Goal: Task Accomplishment & Management: Manage account settings

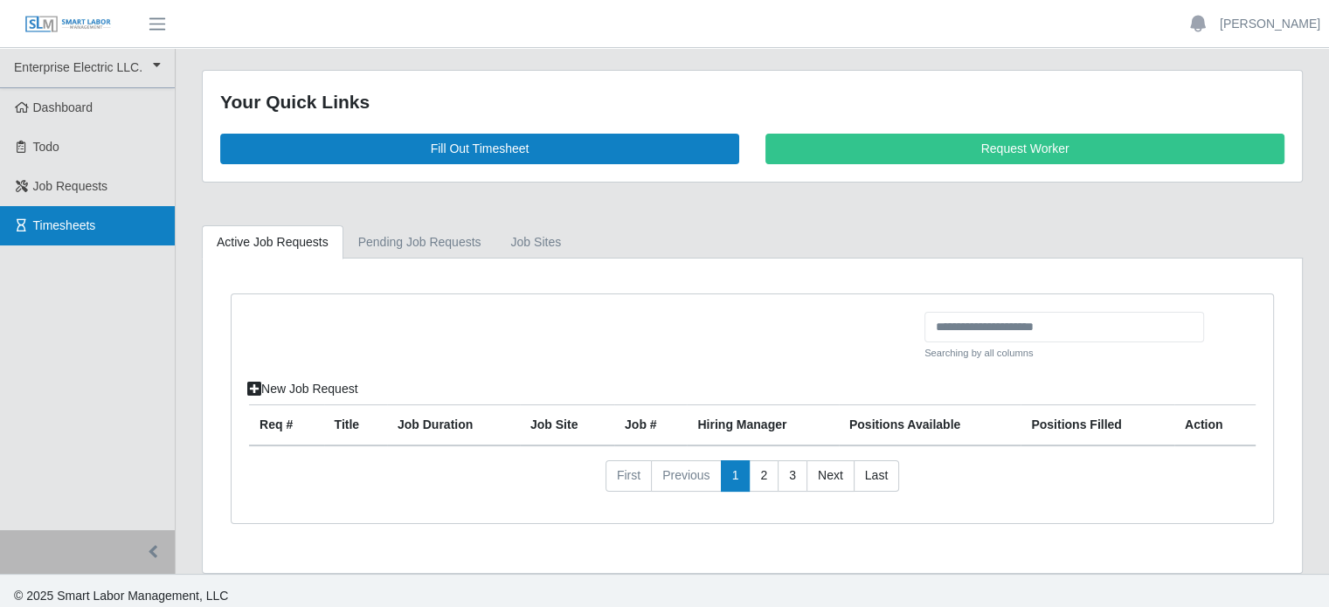
click at [93, 232] on span "Timesheets" at bounding box center [64, 225] width 63 height 14
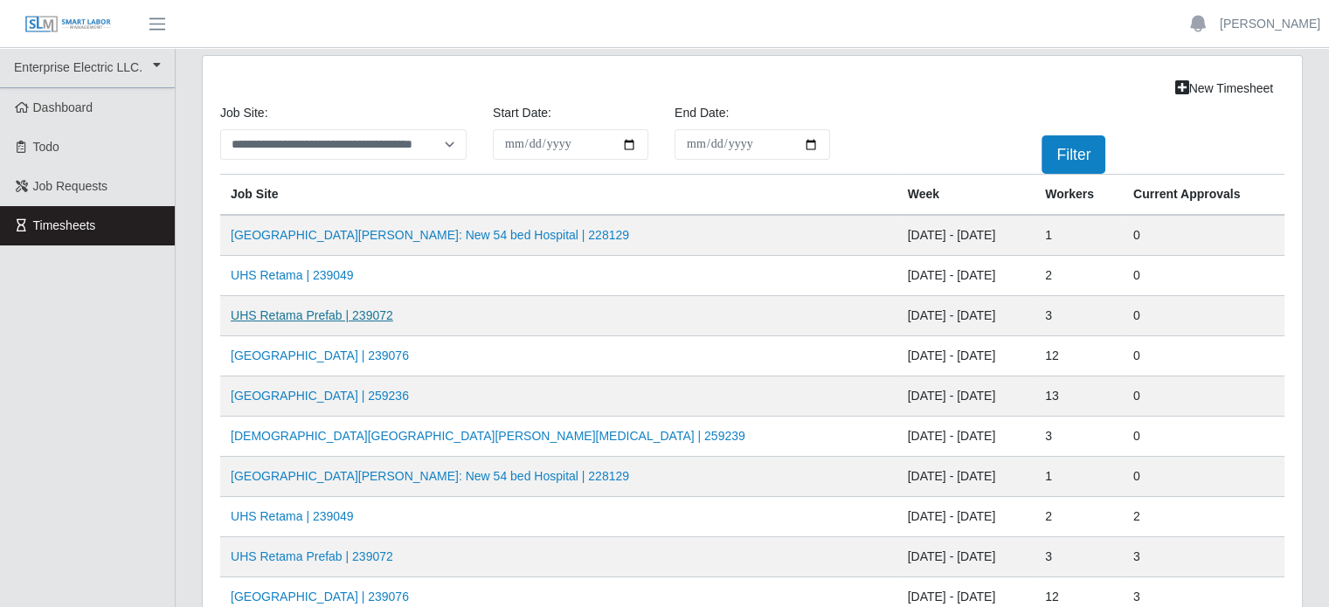
click at [290, 314] on link "UHS Retama Prefab | 239072" at bounding box center [312, 315] width 162 height 14
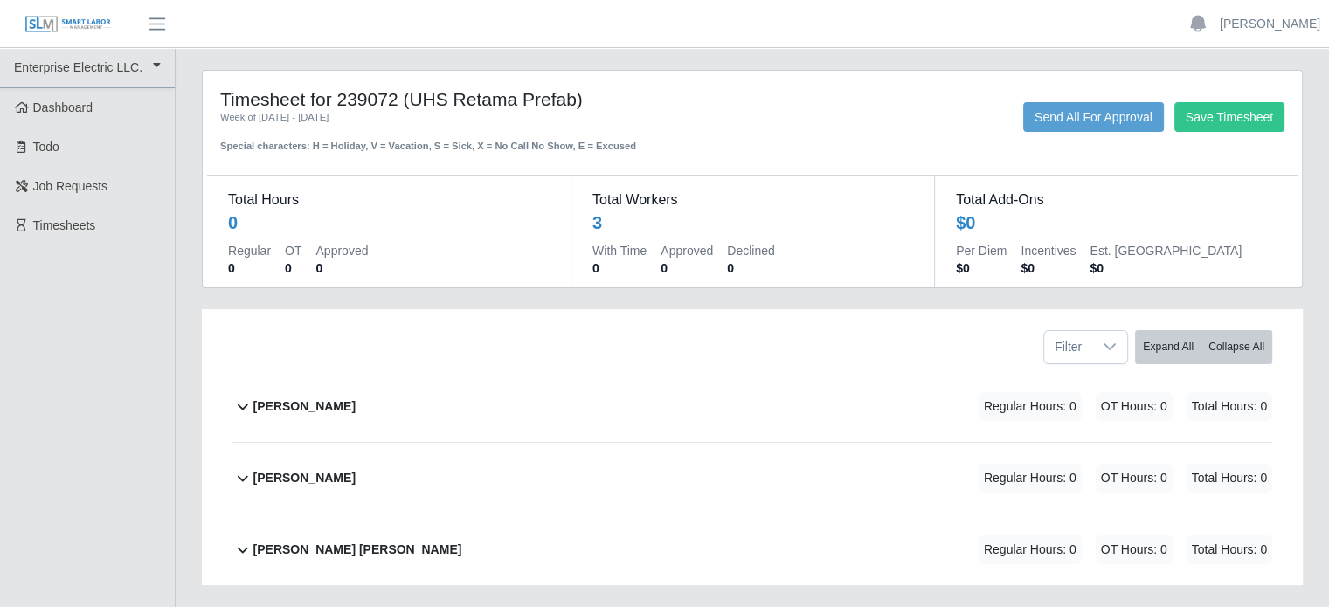
click at [304, 404] on b "[PERSON_NAME]" at bounding box center [304, 407] width 102 height 18
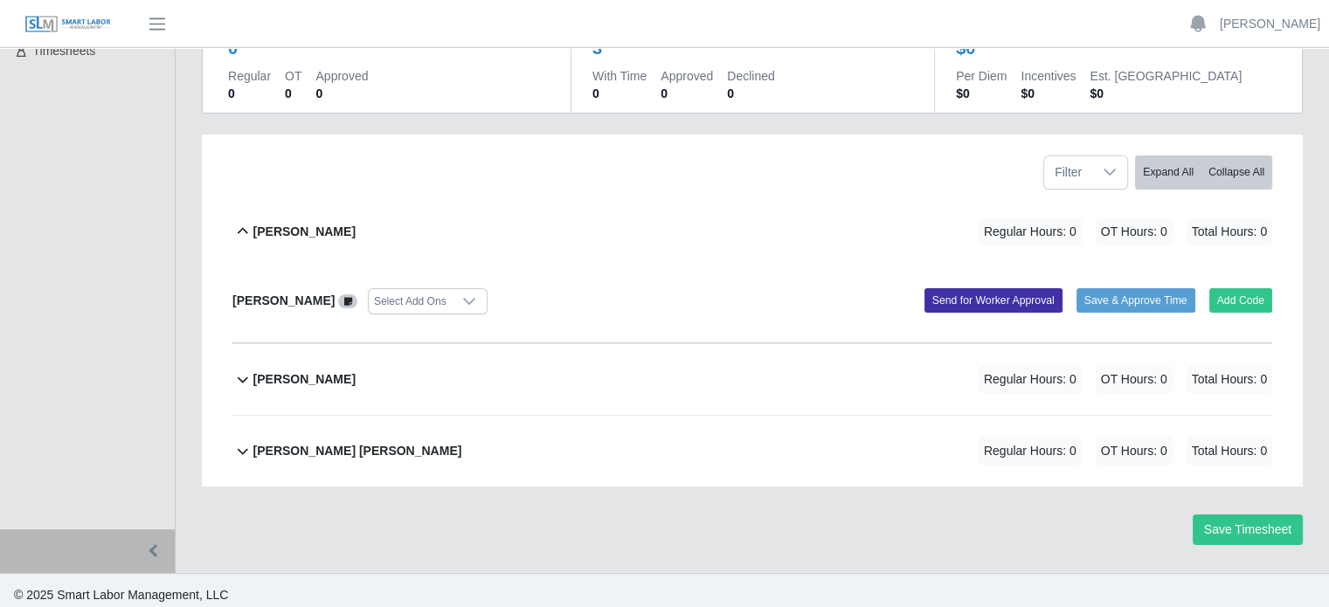
click at [328, 378] on b "[PERSON_NAME]" at bounding box center [304, 379] width 102 height 18
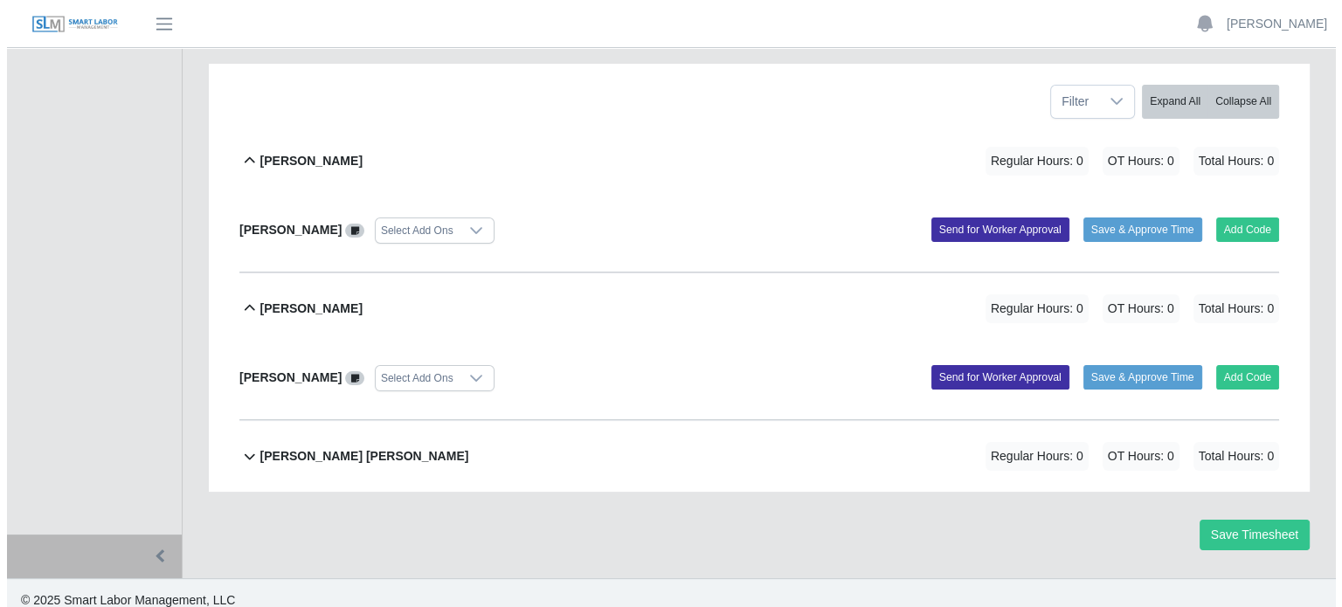
scroll to position [250, 0]
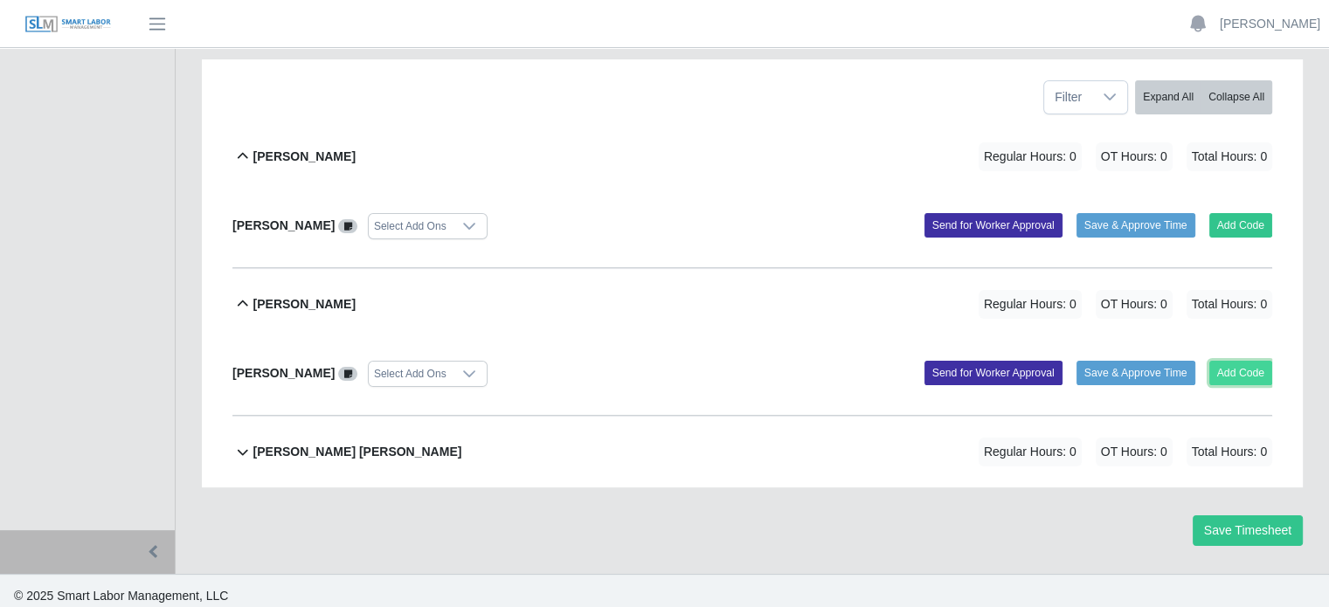
click at [1241, 370] on button "Add Code" at bounding box center [1241, 373] width 64 height 24
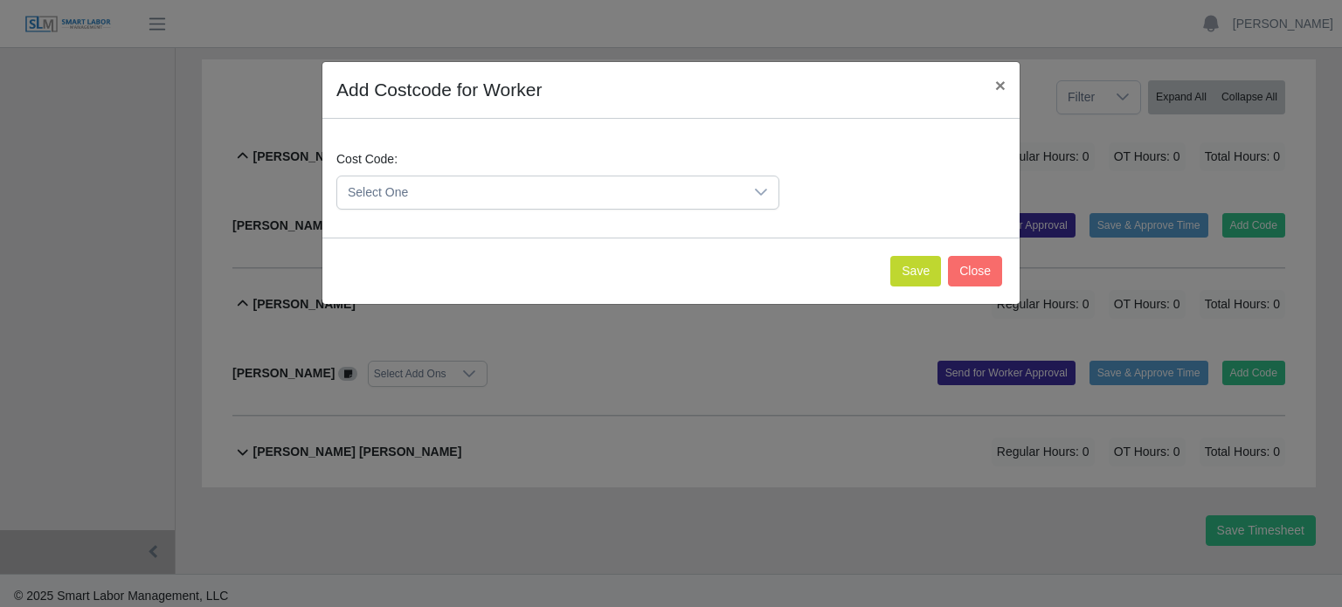
click at [507, 193] on span "Select One" at bounding box center [540, 192] width 406 height 32
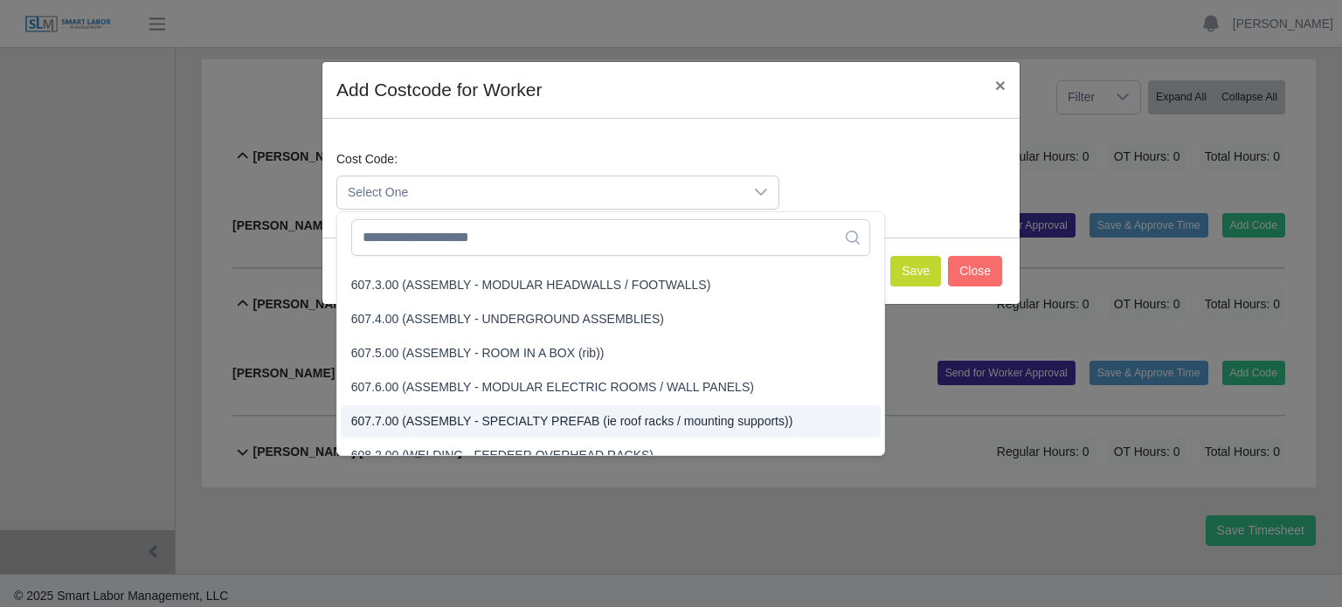
scroll to position [4147, 0]
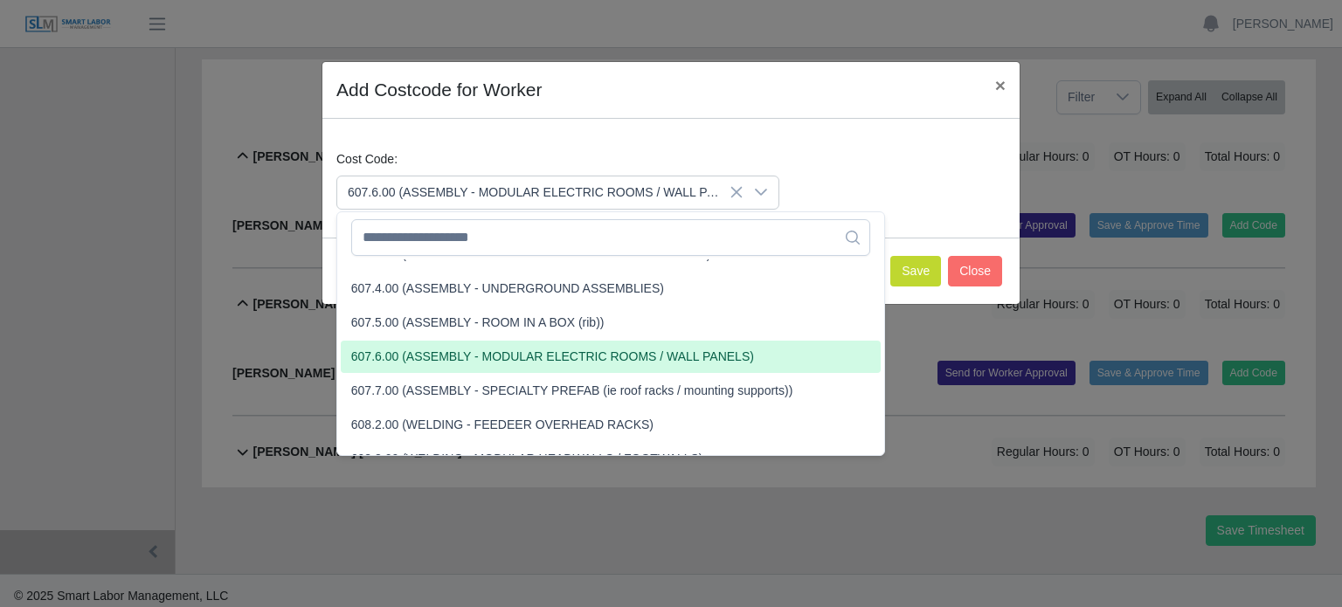
click at [403, 354] on span "607.6.00 (ASSEMBLY - MODULAR ELECTRIC ROOMS / WALL PANELS)" at bounding box center [552, 357] width 403 height 18
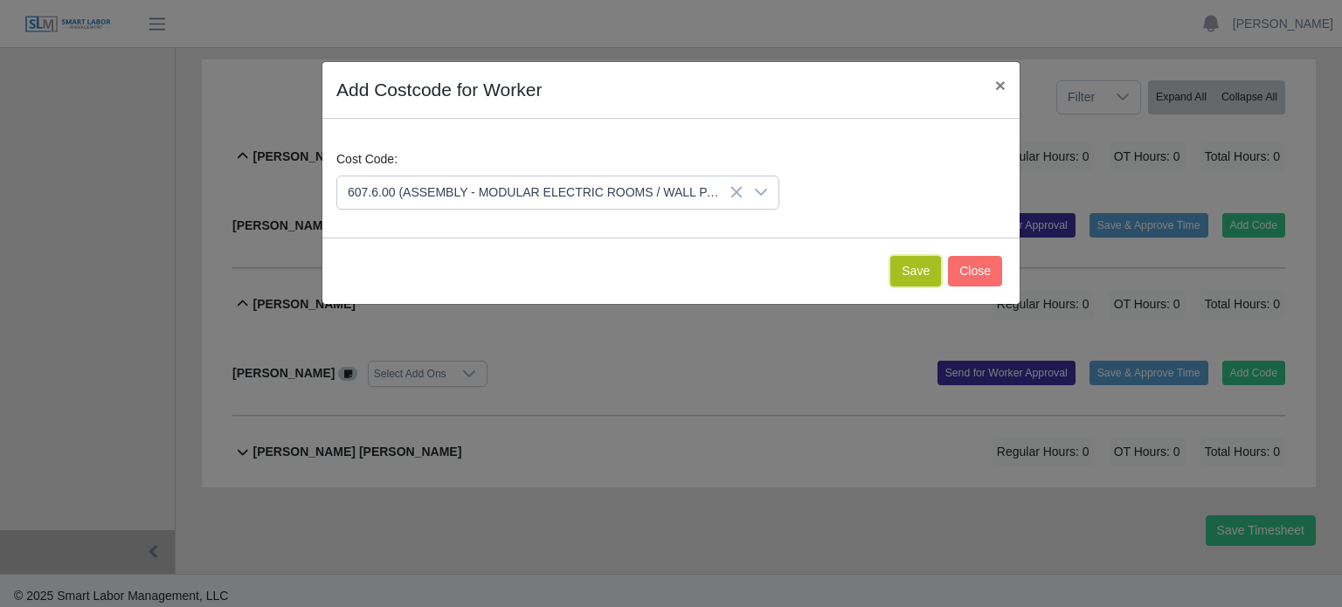
click at [905, 267] on button "Save" at bounding box center [915, 271] width 51 height 31
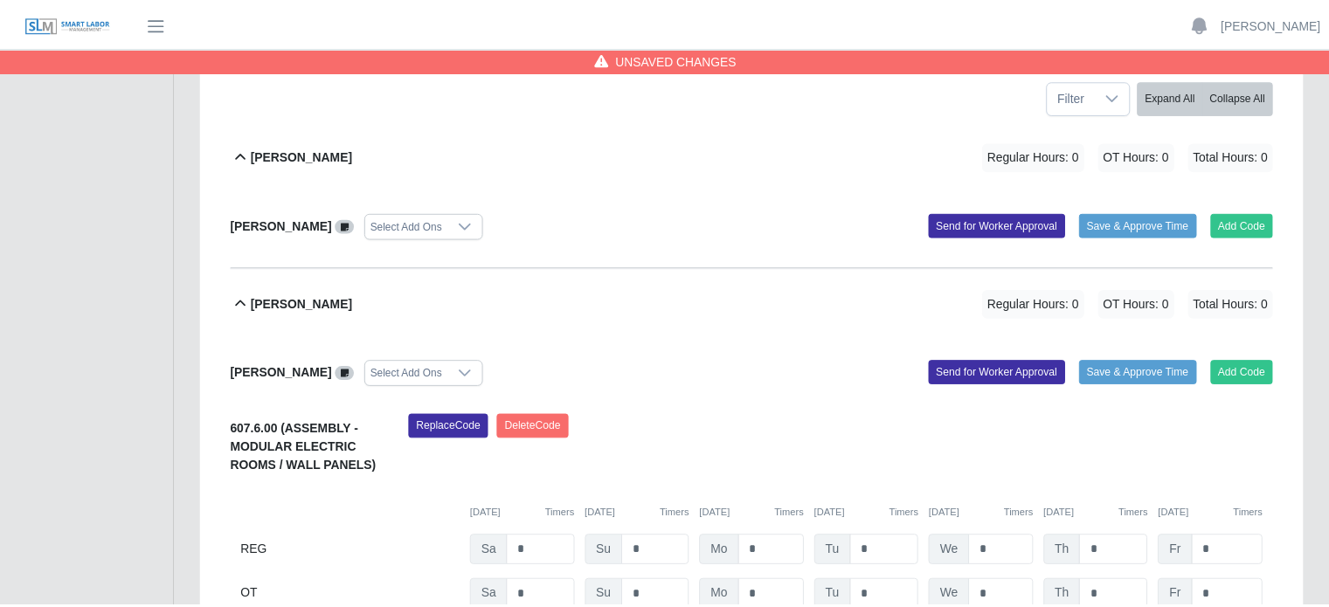
scroll to position [467, 0]
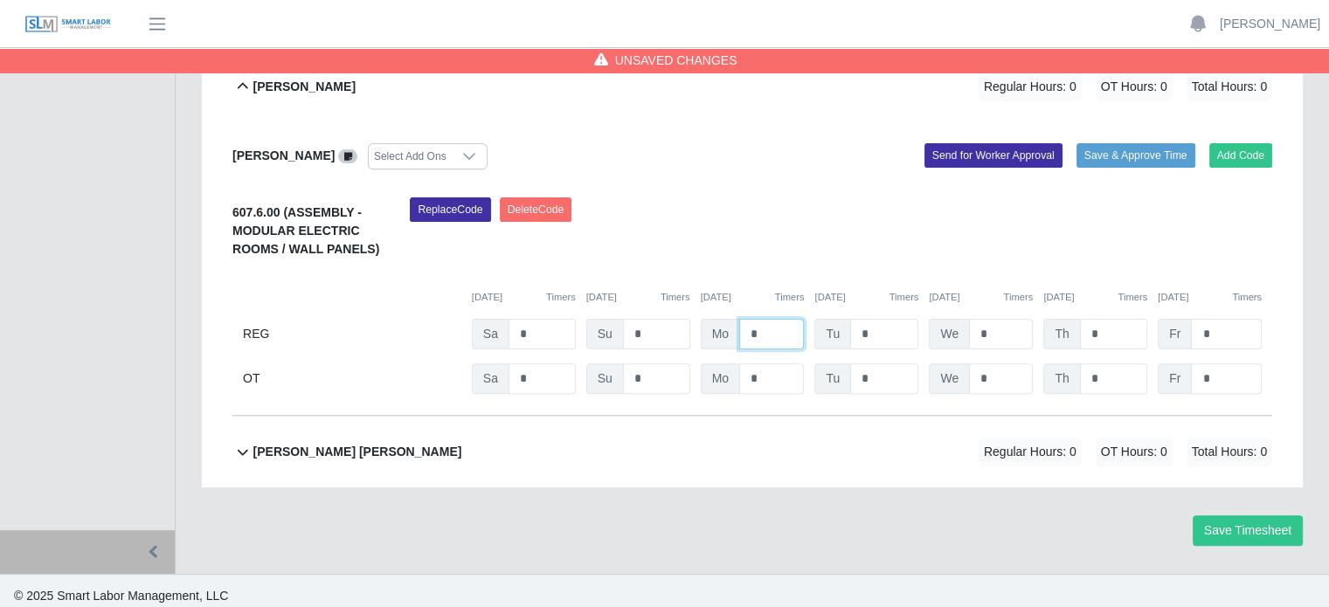
drag, startPoint x: 765, startPoint y: 331, endPoint x: 730, endPoint y: 331, distance: 34.9
click at [730, 331] on div "Mo *" at bounding box center [753, 334] width 104 height 31
type input "*"
click at [875, 334] on input "*" at bounding box center [884, 334] width 68 height 31
click at [377, 450] on b "[PERSON_NAME] [PERSON_NAME]" at bounding box center [357, 452] width 209 height 18
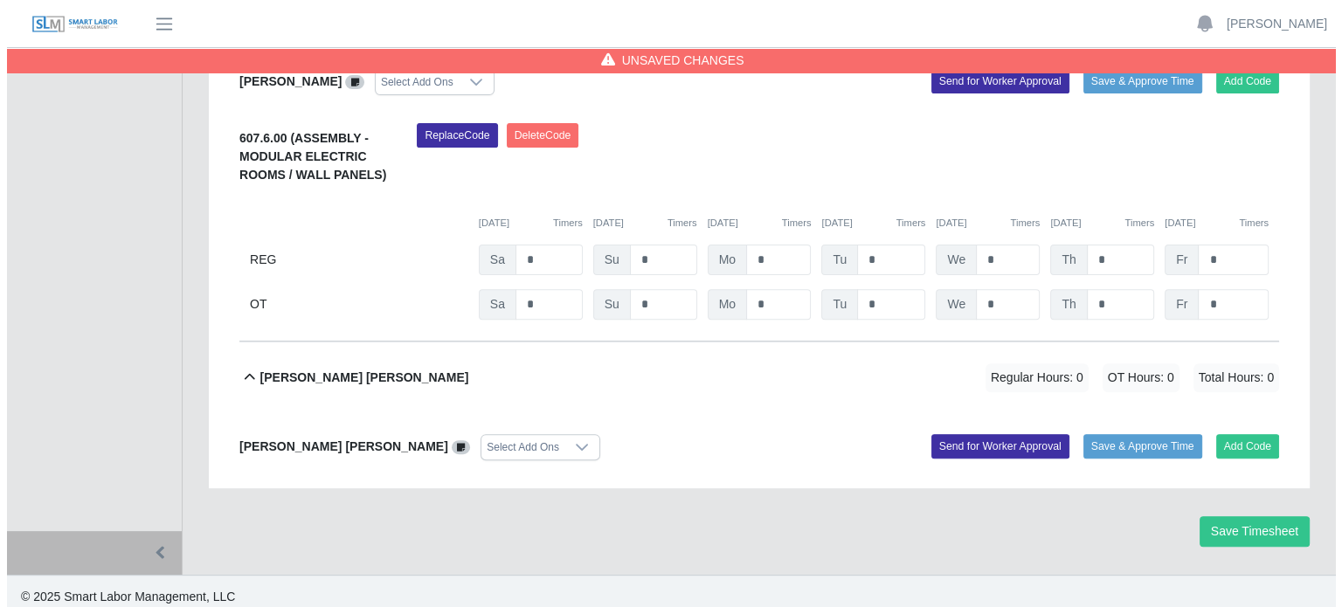
scroll to position [543, 0]
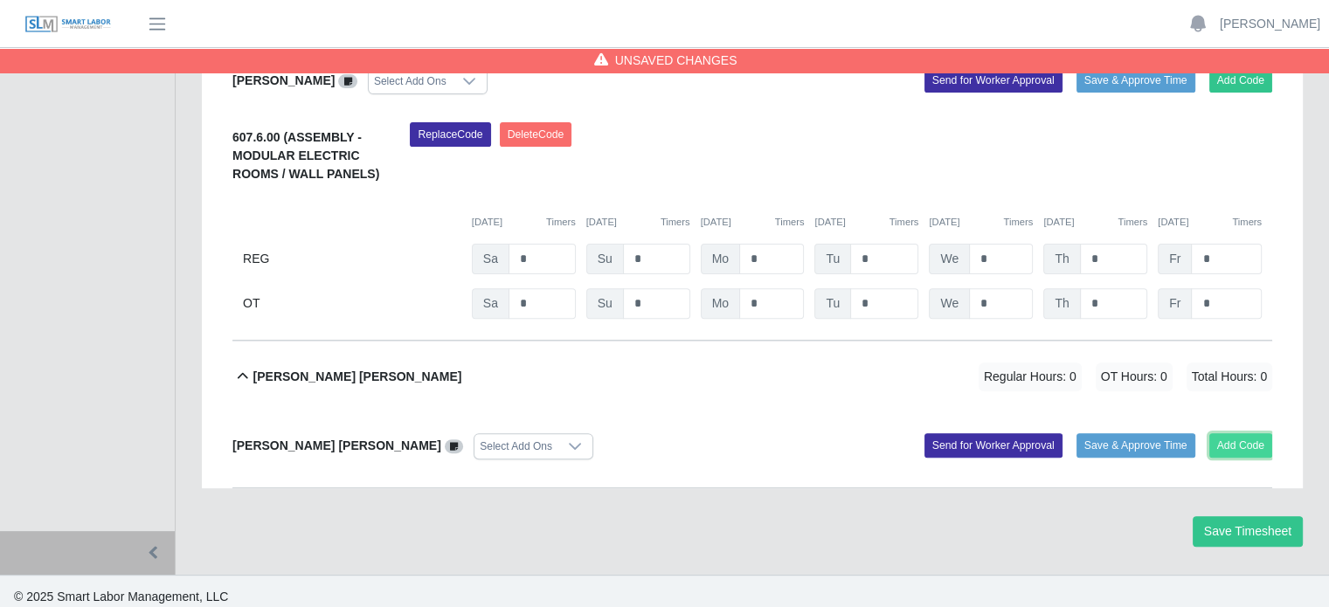
click at [1234, 437] on button "Add Code" at bounding box center [1241, 445] width 64 height 24
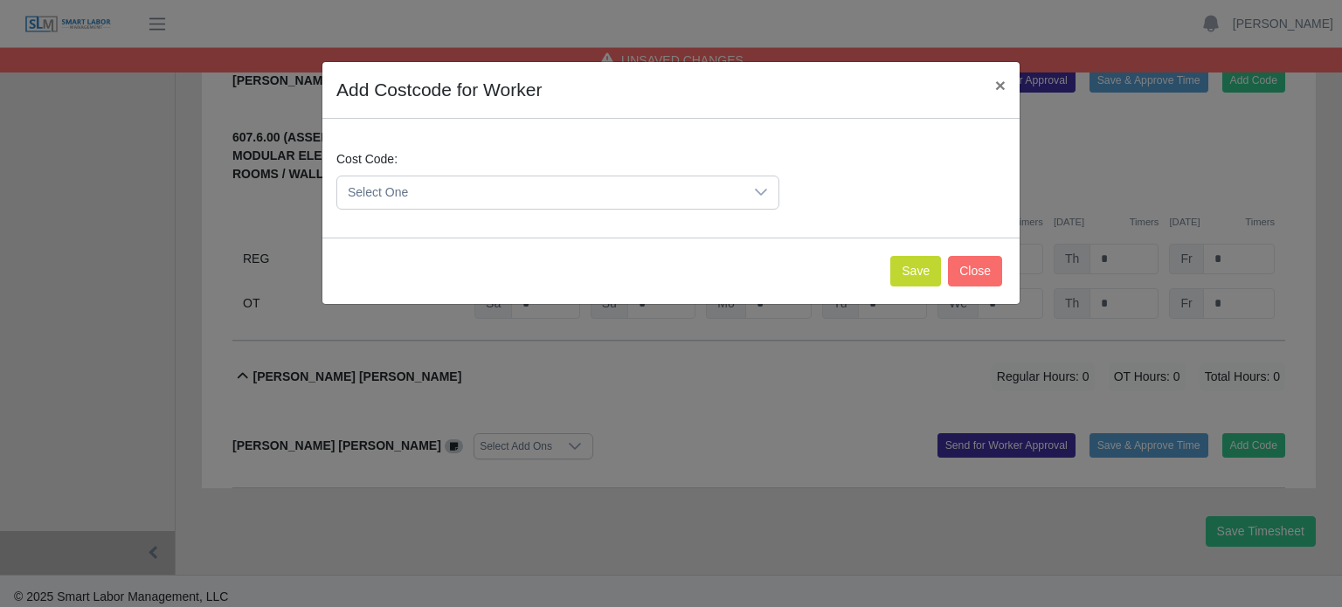
click at [482, 196] on span "Select One" at bounding box center [540, 192] width 406 height 32
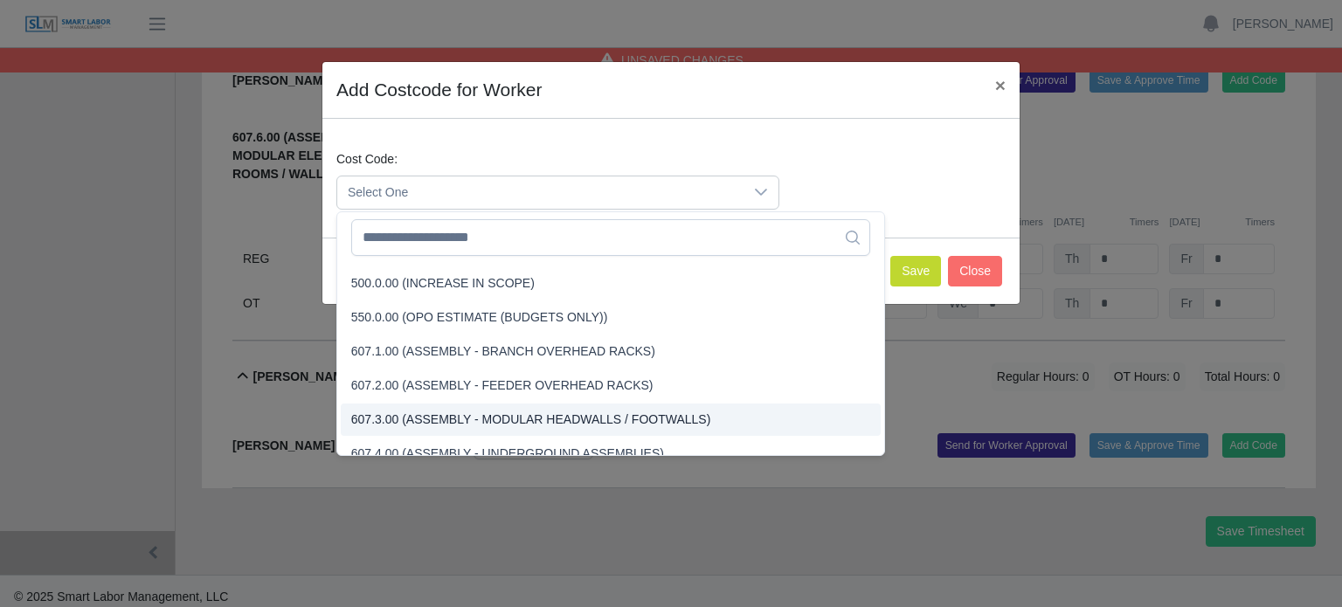
scroll to position [4069, 0]
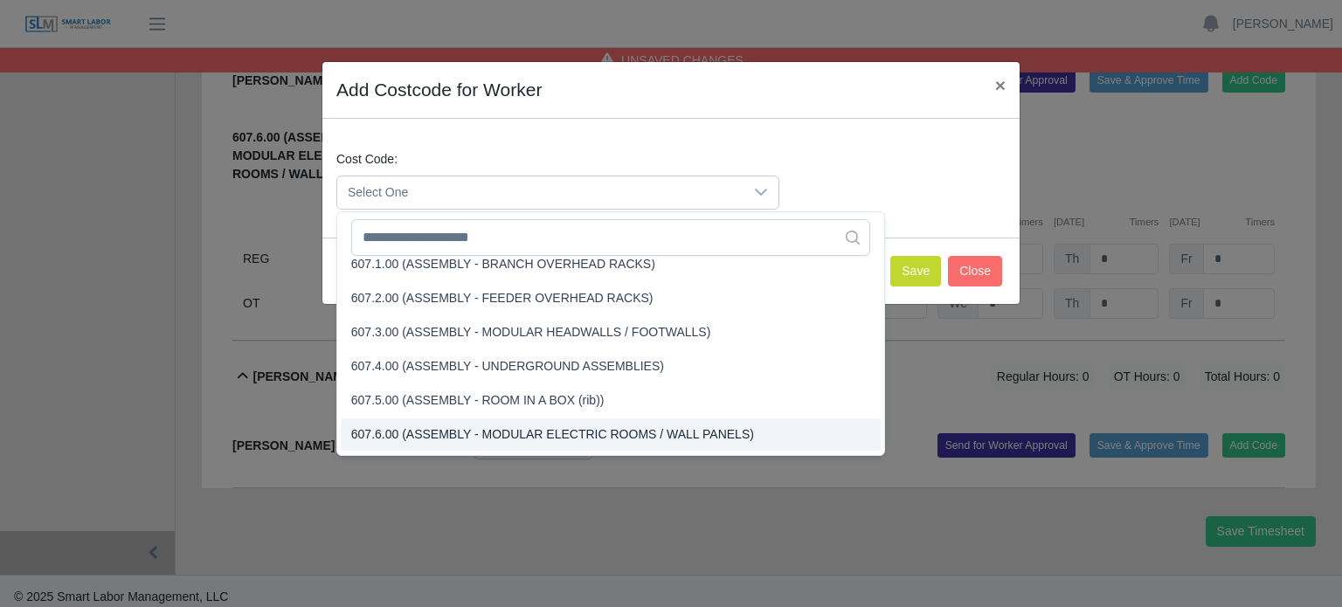
click at [402, 425] on span "607.6.00 (ASSEMBLY - MODULAR ELECTRIC ROOMS / WALL PANELS)" at bounding box center [552, 434] width 403 height 18
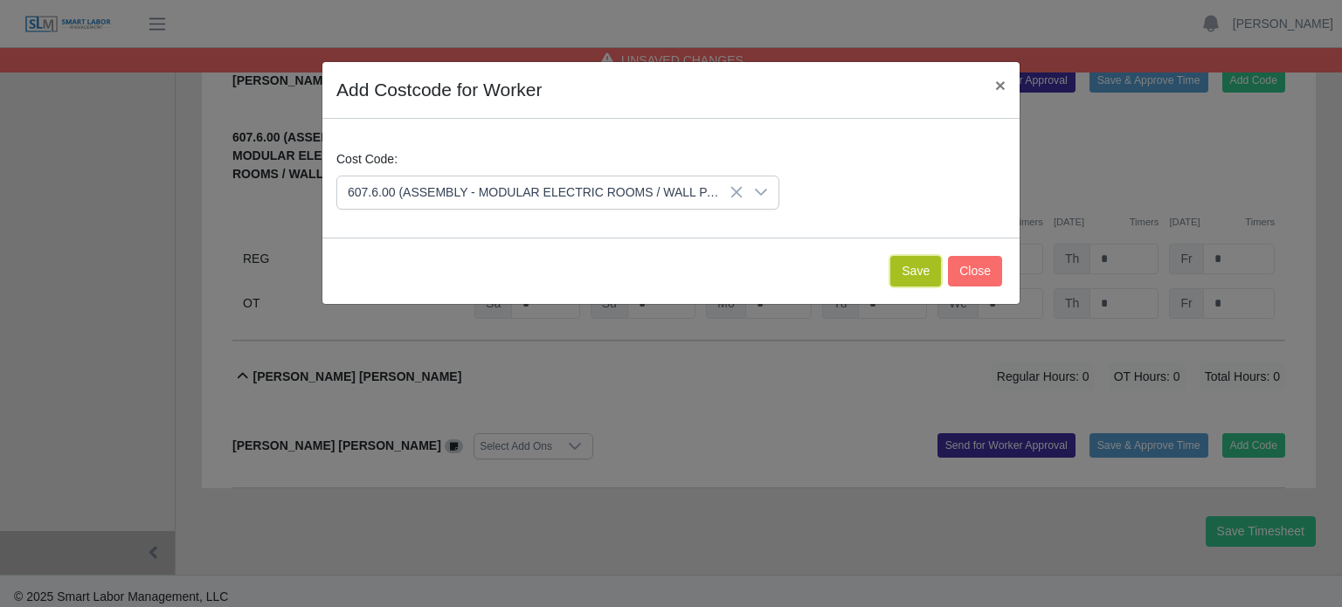
click at [920, 272] on button "Save" at bounding box center [915, 271] width 51 height 31
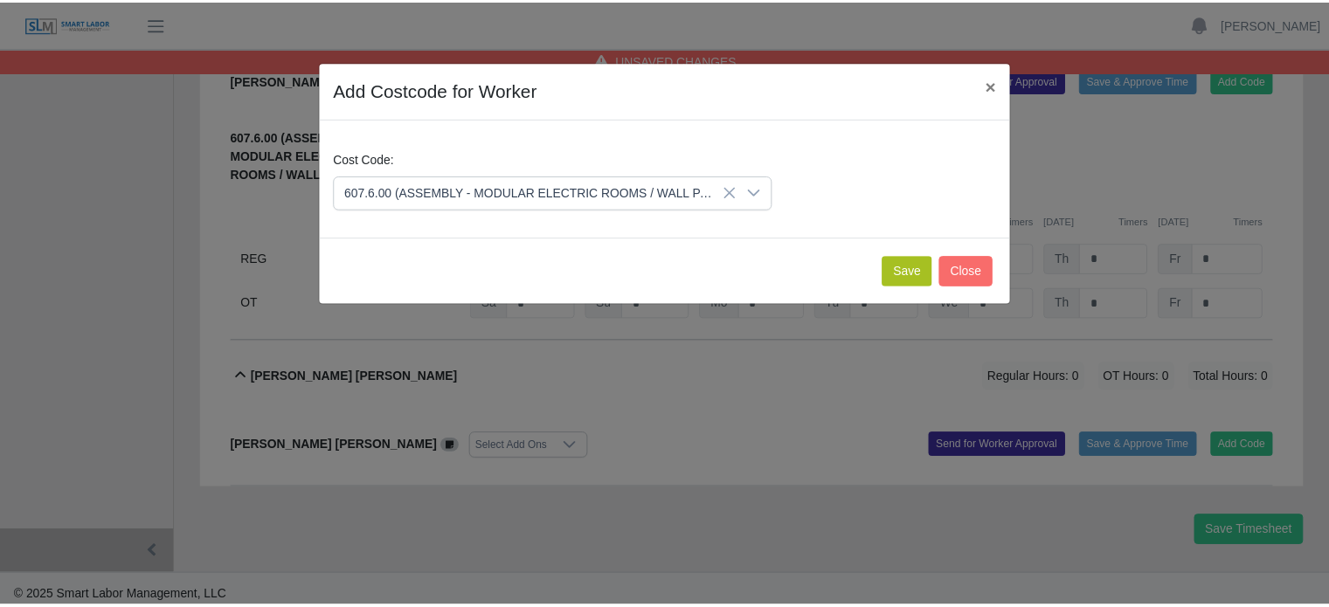
scroll to position [760, 0]
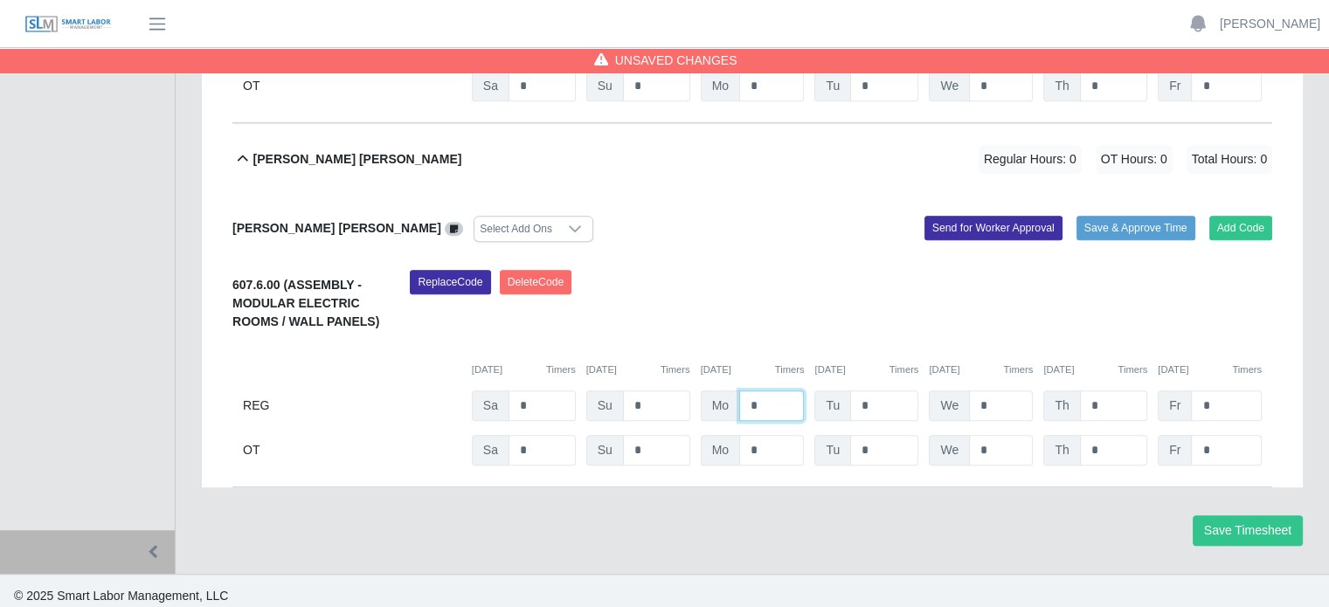
drag, startPoint x: 771, startPoint y: 400, endPoint x: 723, endPoint y: 402, distance: 48.1
click at [723, 402] on div "Mo *" at bounding box center [753, 406] width 104 height 31
type input "*"
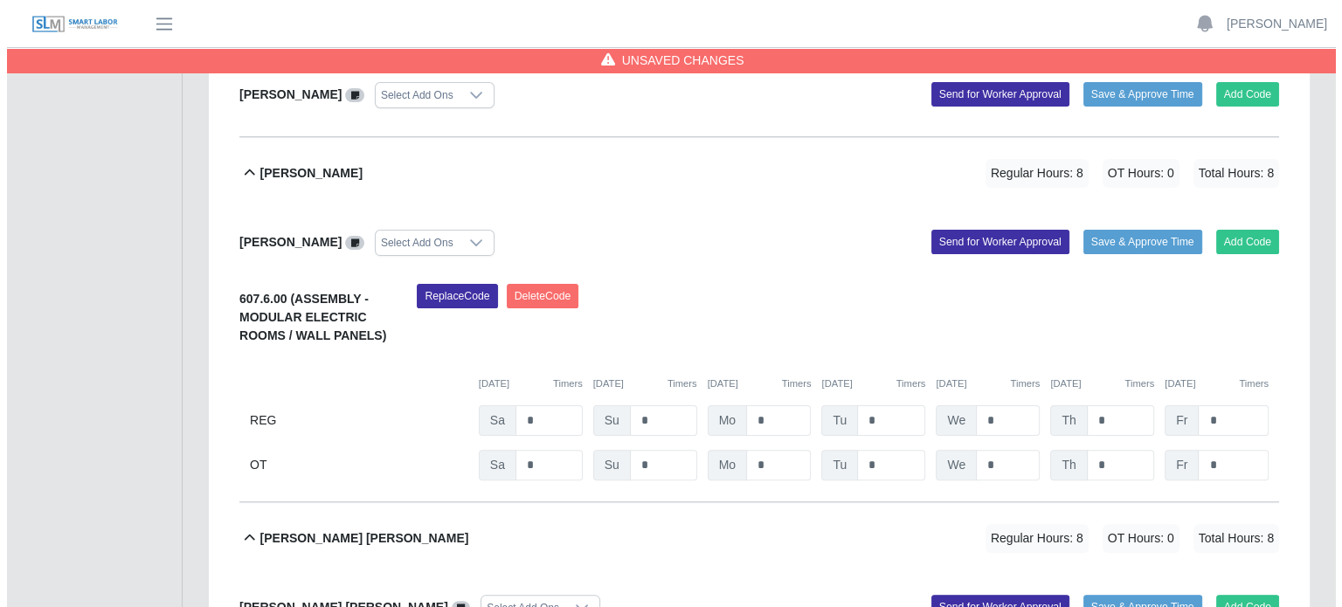
scroll to position [149, 0]
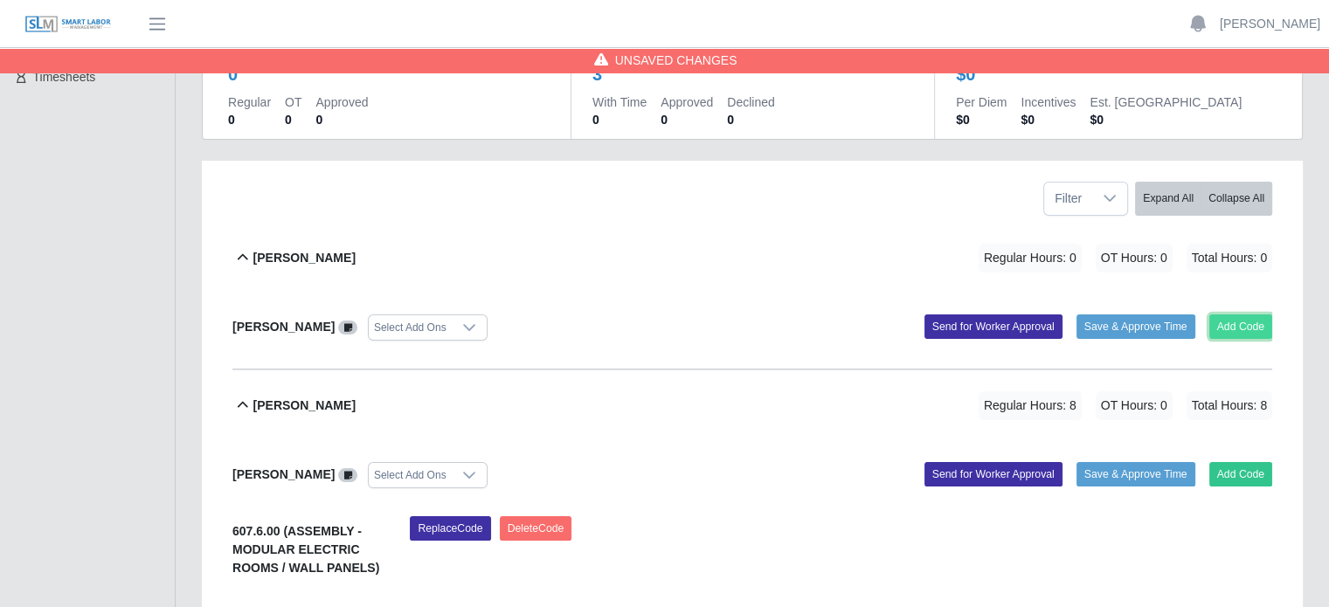
click at [1244, 331] on button "Add Code" at bounding box center [1241, 327] width 64 height 24
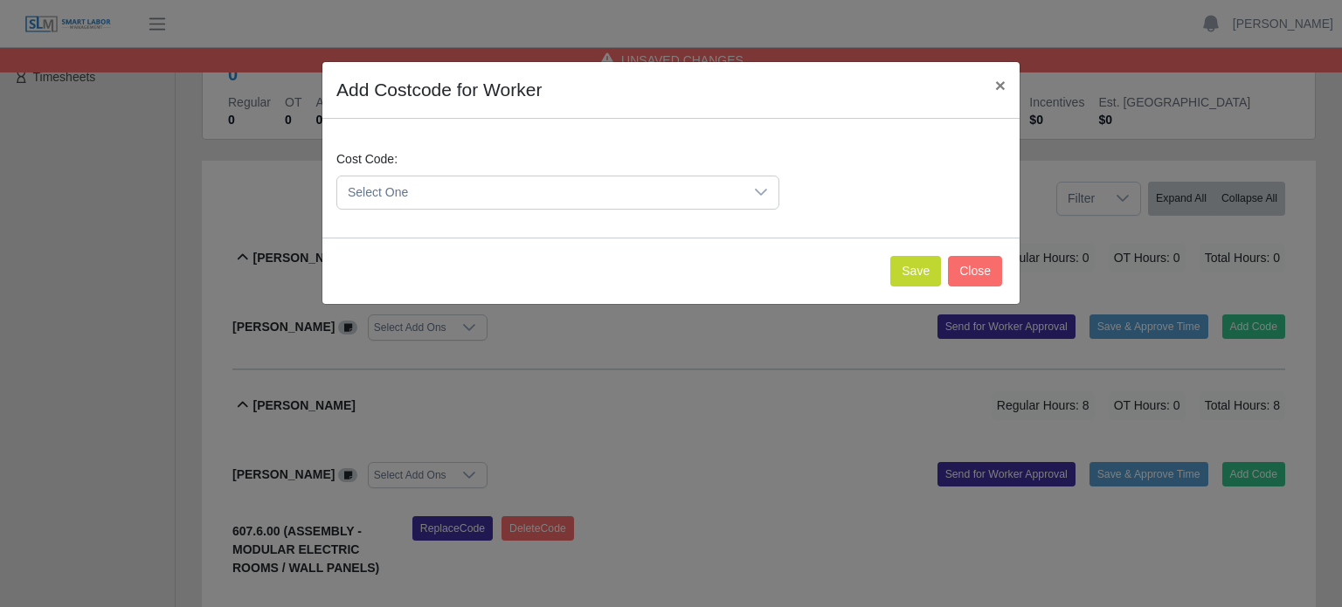
click at [528, 198] on span "Select One" at bounding box center [540, 192] width 406 height 32
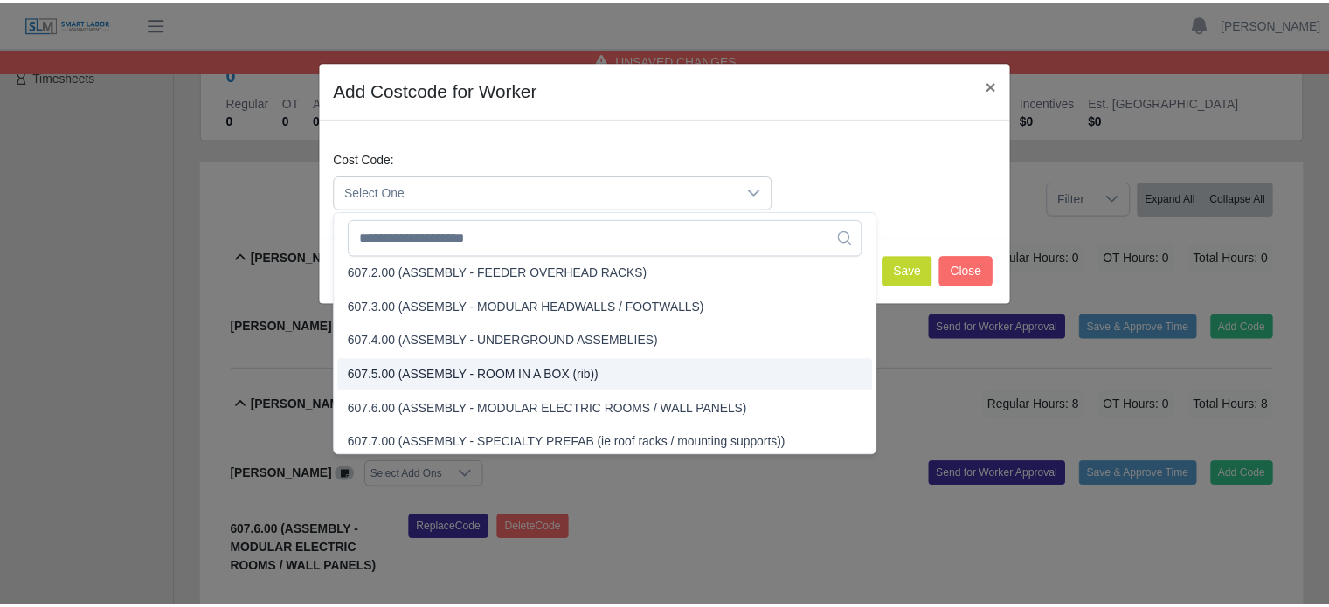
scroll to position [4150, 0]
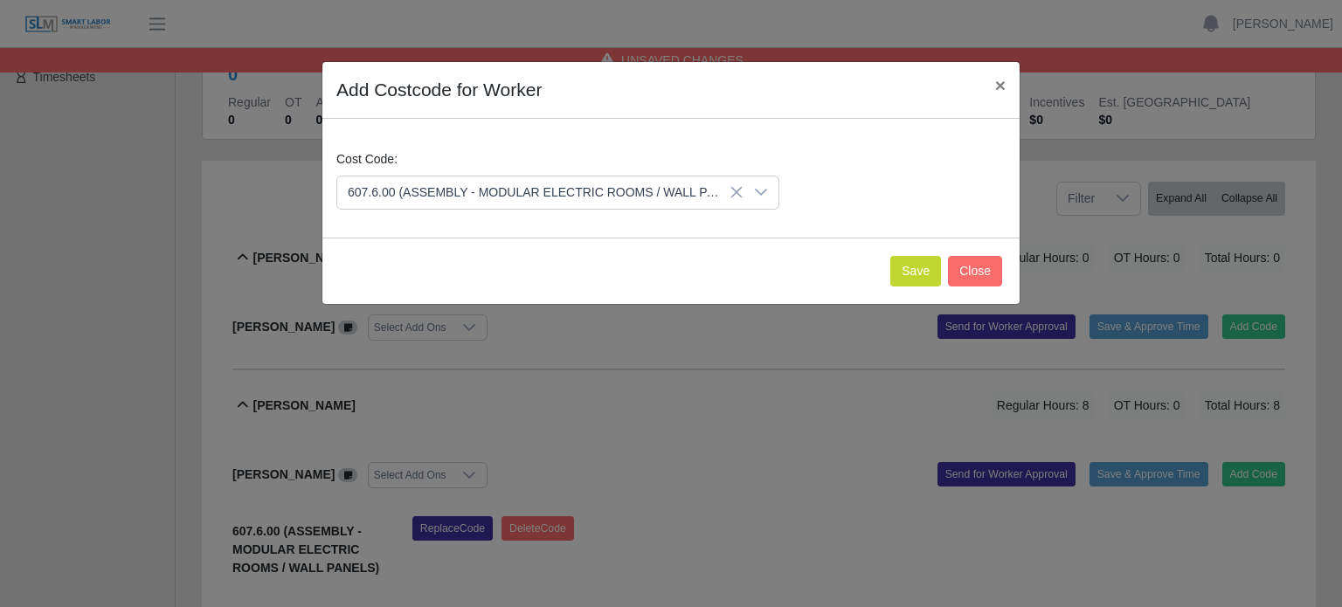
click at [402, 352] on span "607.6.00 (ASSEMBLY - MODULAR ELECTRIC ROOMS / WALL PANELS)" at bounding box center [552, 354] width 403 height 18
click at [917, 263] on button "Save" at bounding box center [915, 271] width 51 height 31
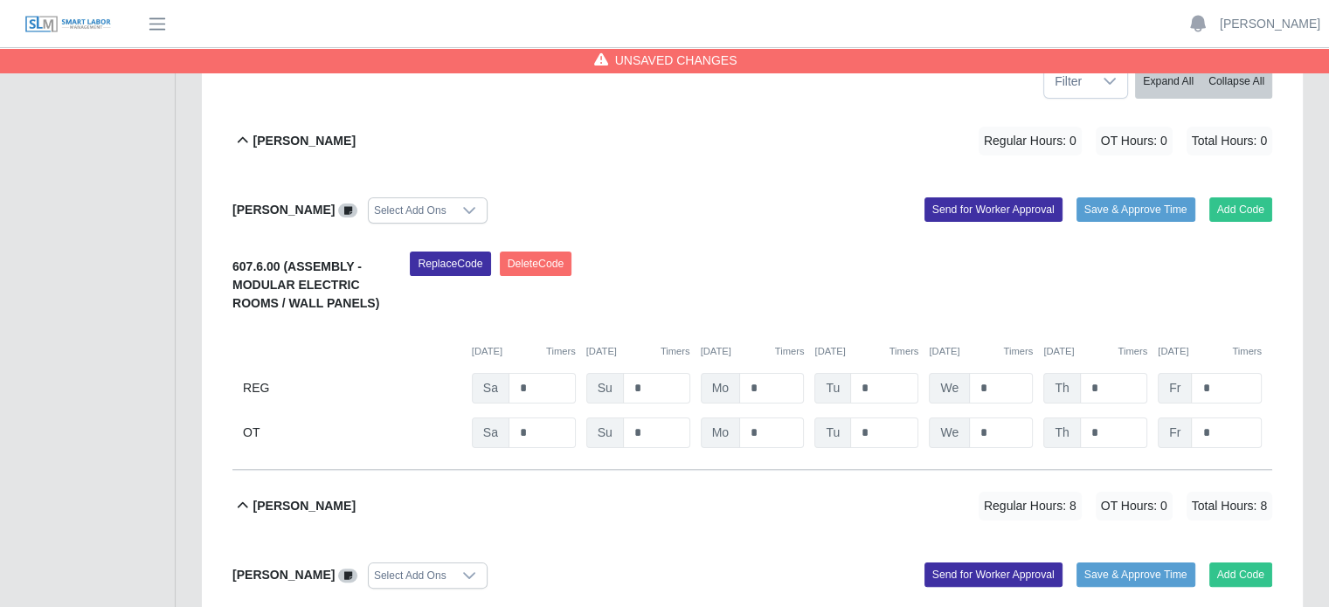
scroll to position [411, 0]
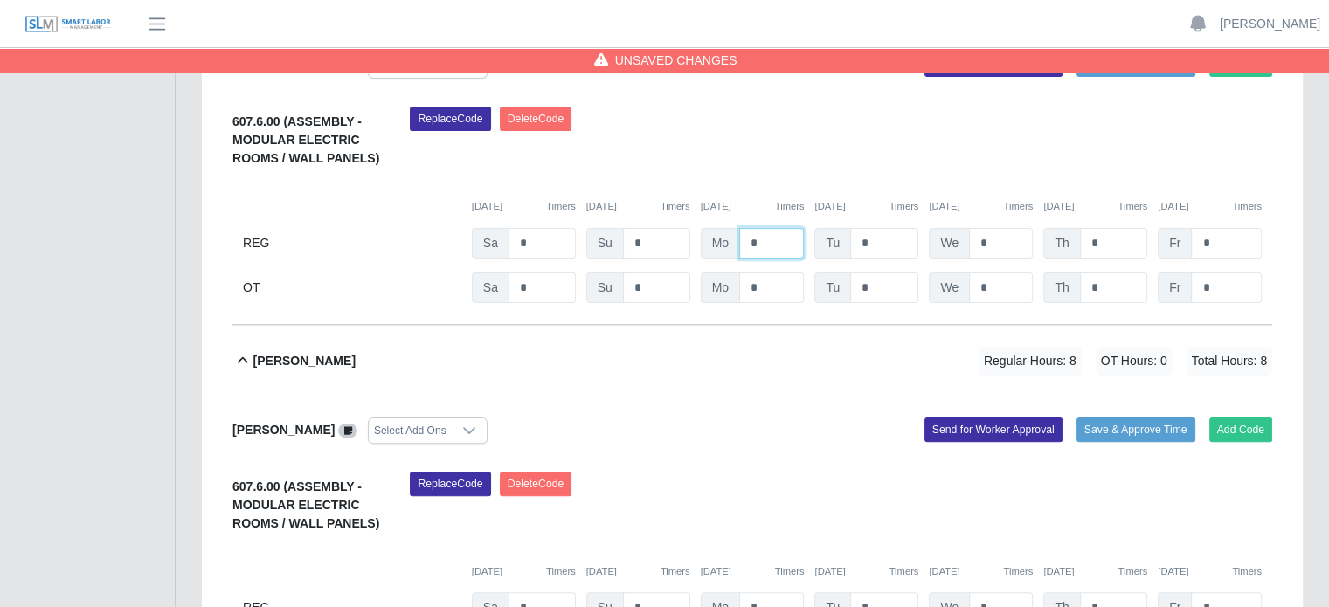
drag, startPoint x: 765, startPoint y: 244, endPoint x: 730, endPoint y: 240, distance: 35.1
click at [730, 240] on div "Mo *" at bounding box center [753, 243] width 104 height 31
drag, startPoint x: 754, startPoint y: 244, endPoint x: 788, endPoint y: 239, distance: 34.5
click at [788, 239] on div "Mo * s" at bounding box center [753, 243] width 104 height 31
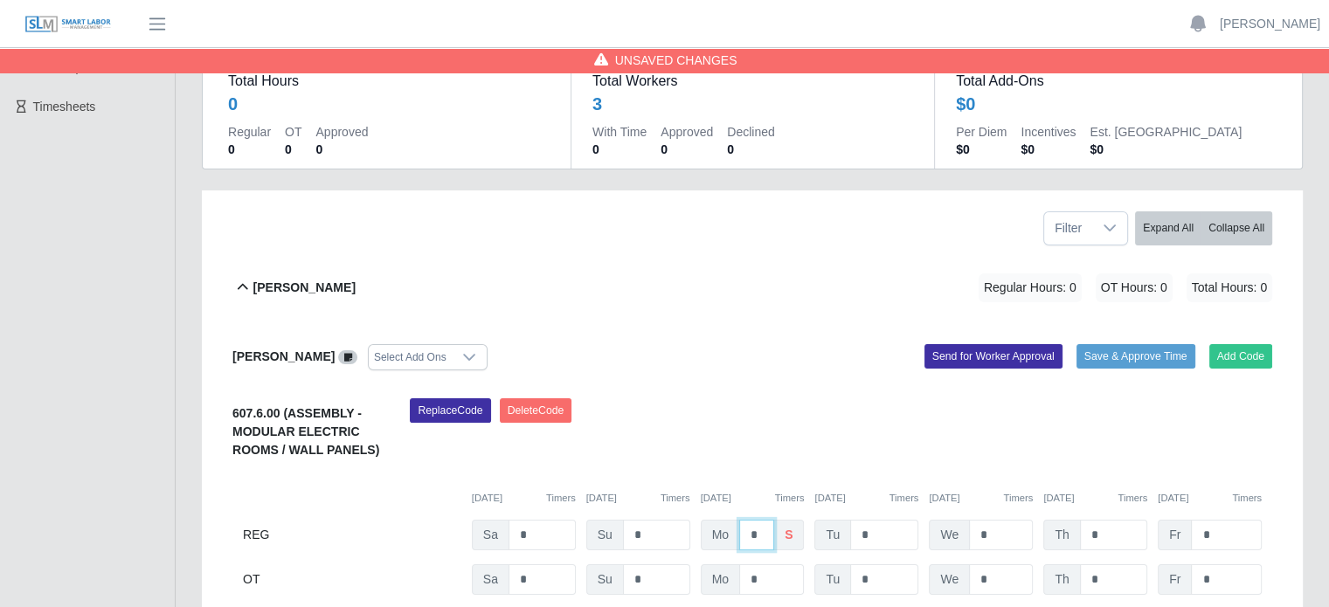
scroll to position [349, 0]
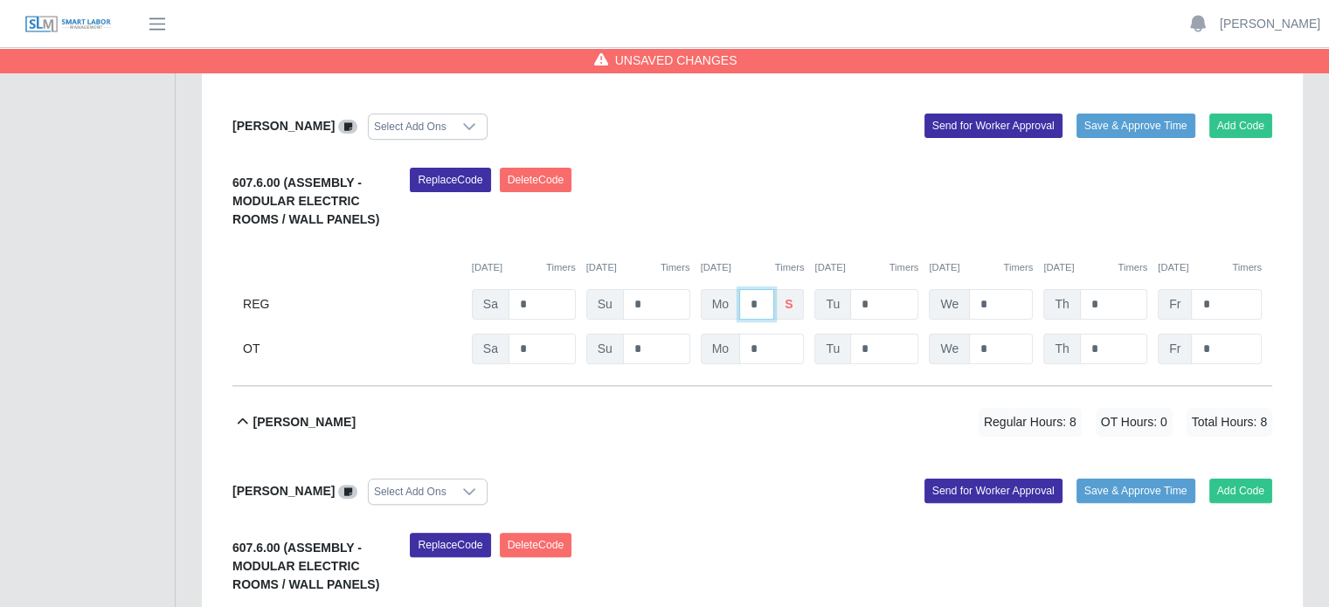
type input "*"
click at [881, 296] on input "*" at bounding box center [884, 304] width 68 height 31
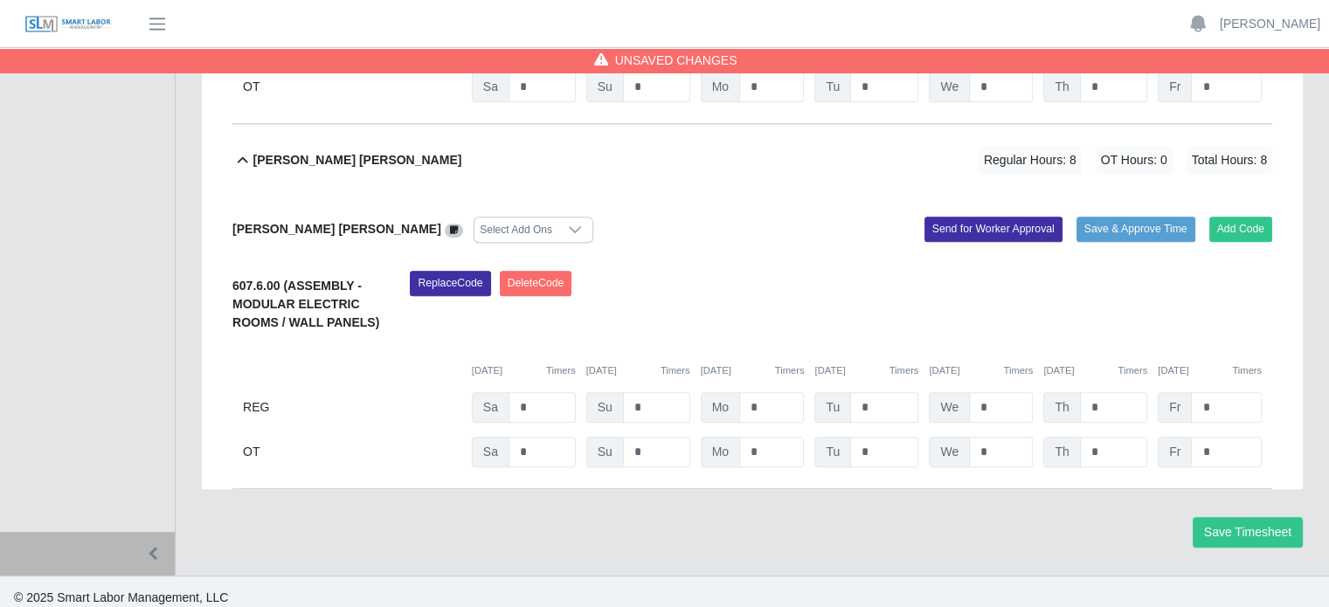
scroll to position [985, 0]
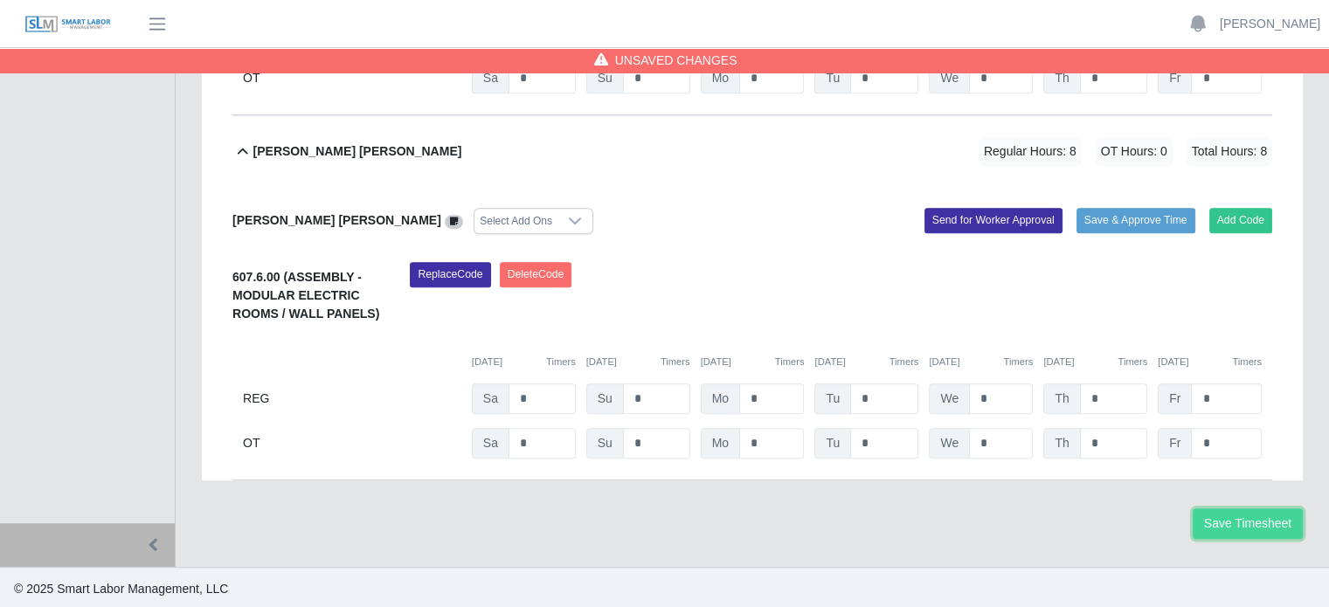
click at [1241, 522] on button "Save Timesheet" at bounding box center [1248, 523] width 110 height 31
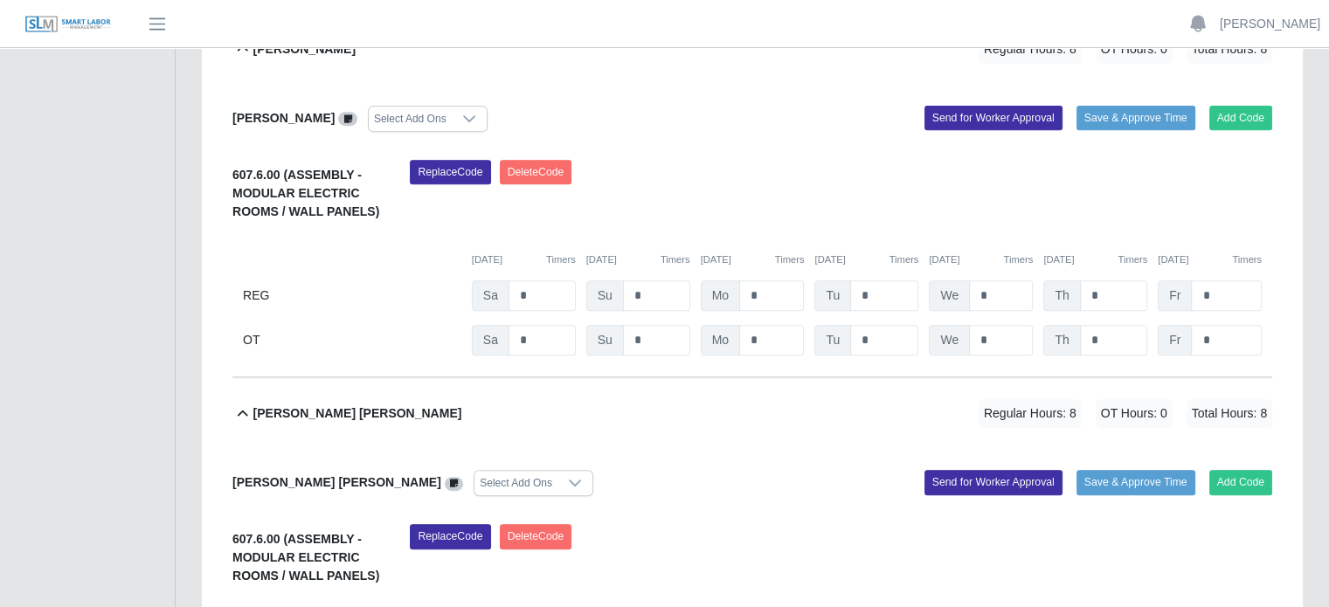
scroll to position [198, 0]
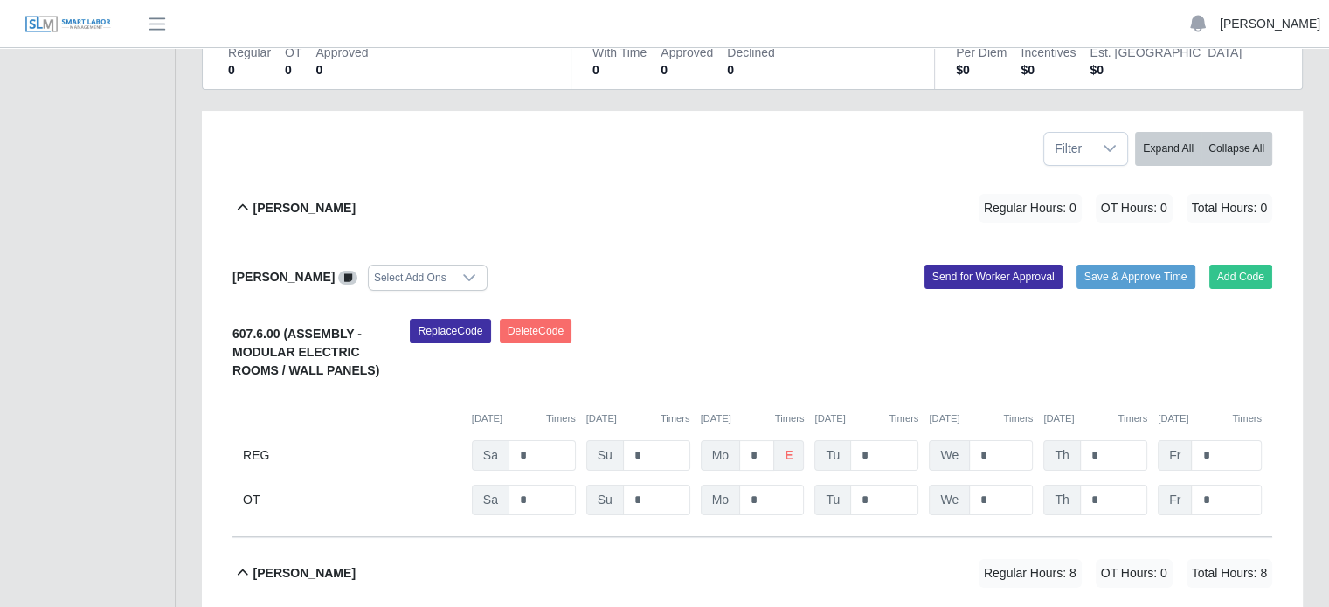
click at [1267, 25] on link "[PERSON_NAME]" at bounding box center [1270, 24] width 100 height 18
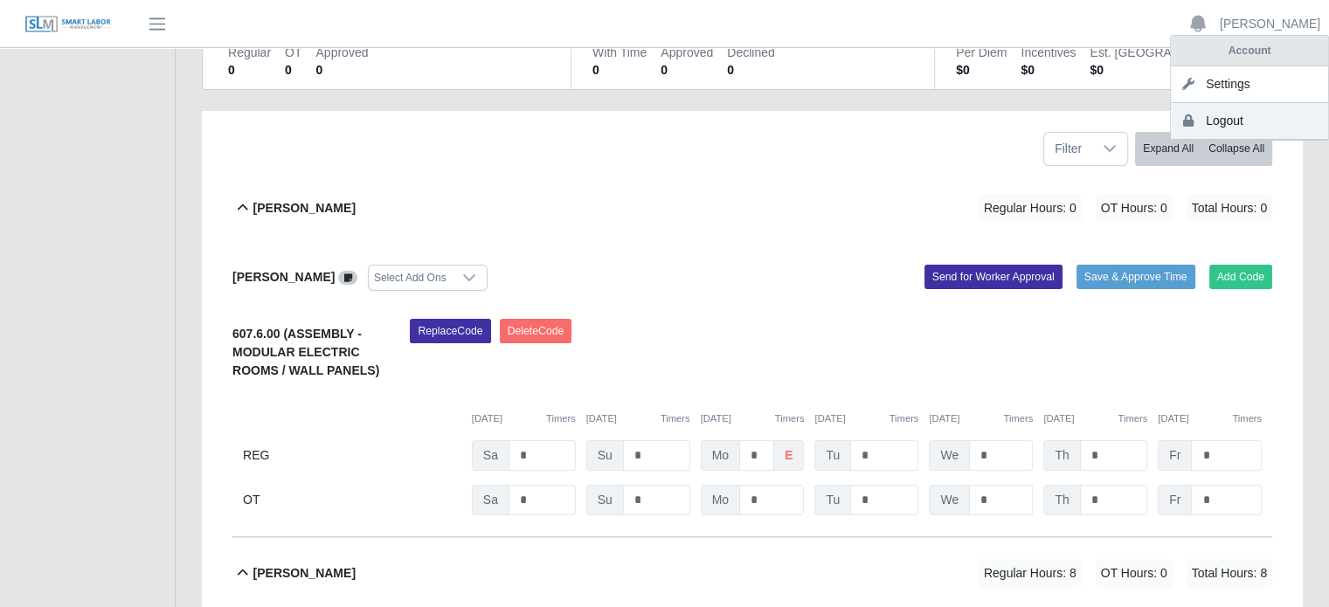
click at [1229, 125] on link "Logout" at bounding box center [1249, 121] width 157 height 37
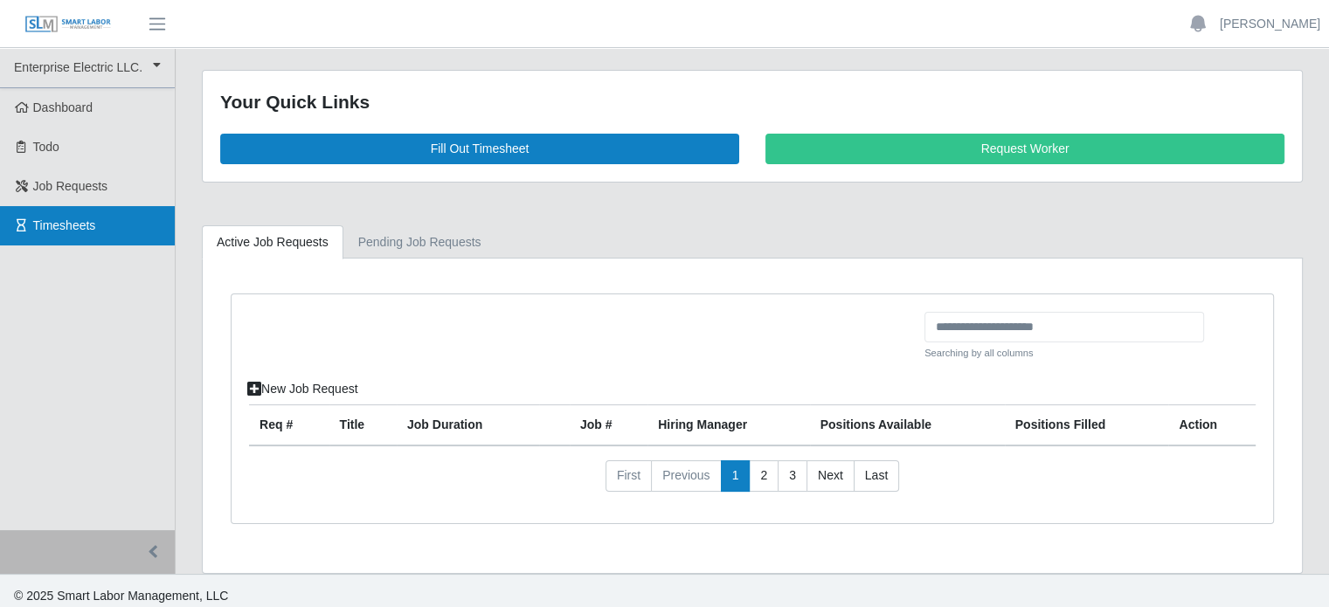
click at [45, 232] on span "Timesheets" at bounding box center [64, 225] width 63 height 14
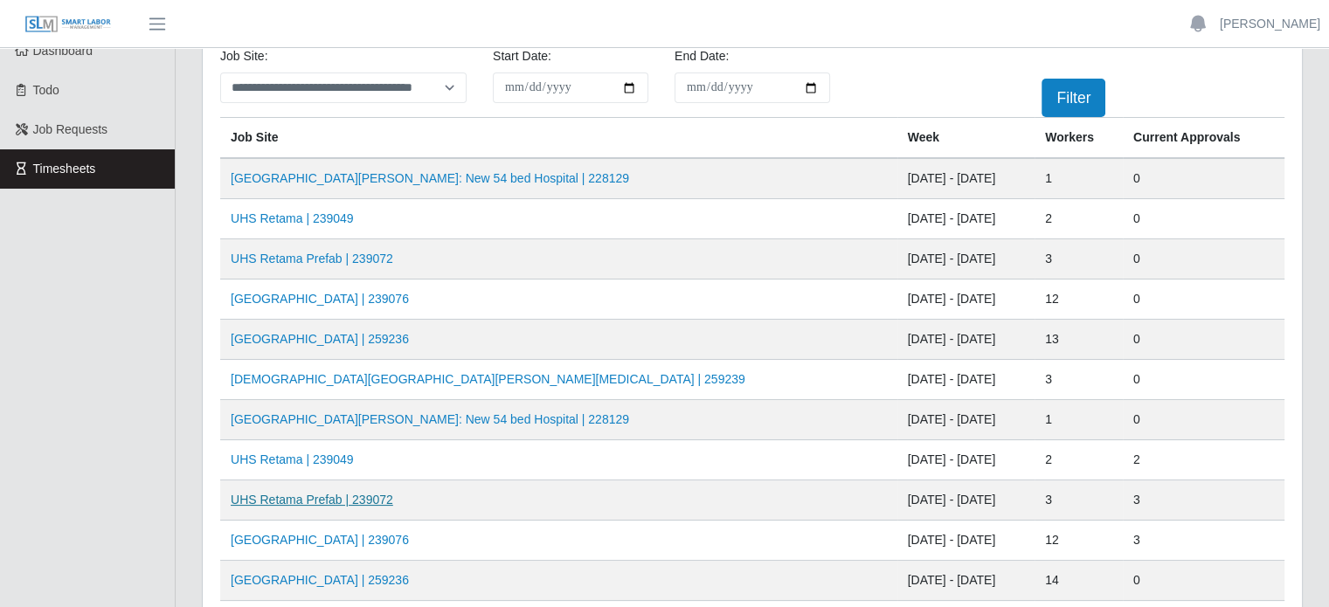
scroll to position [87, 0]
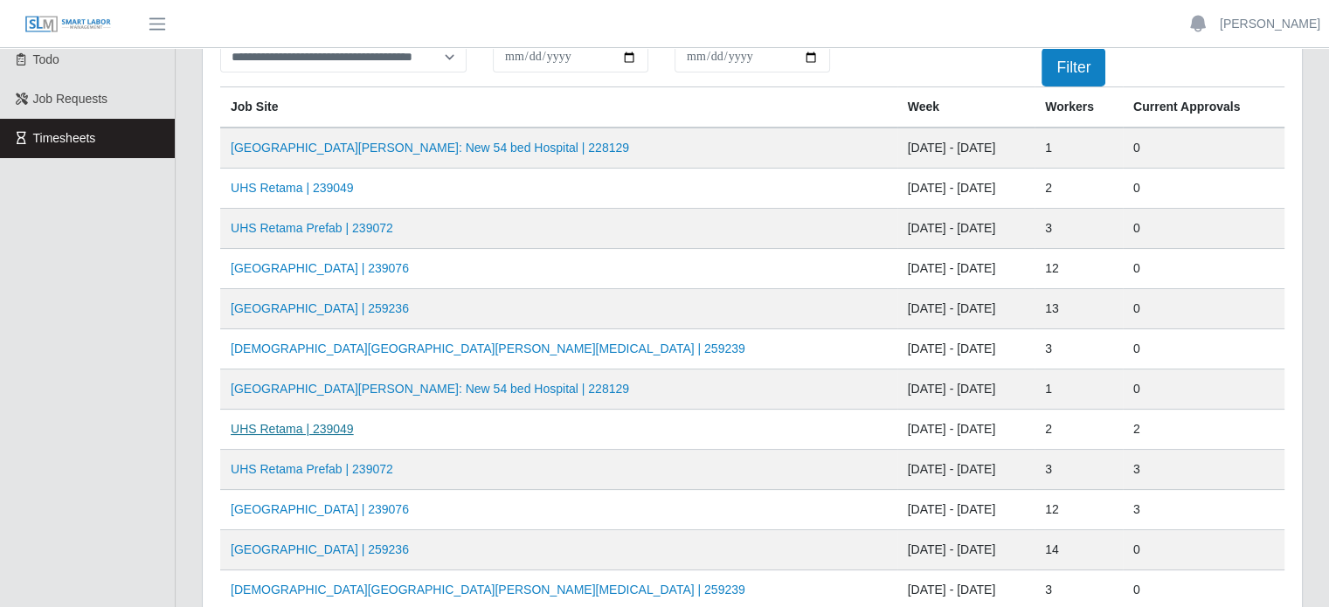
click at [312, 425] on link "UHS Retama | 239049" at bounding box center [292, 429] width 123 height 14
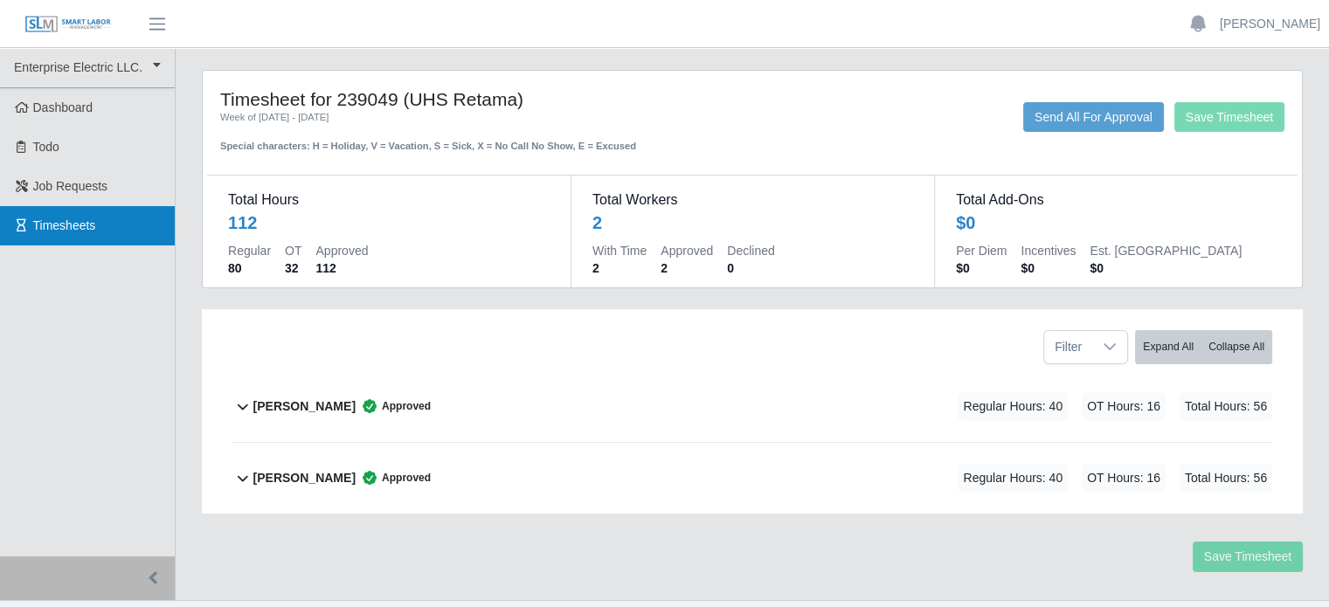
click at [98, 216] on link "Timesheets" at bounding box center [87, 225] width 175 height 39
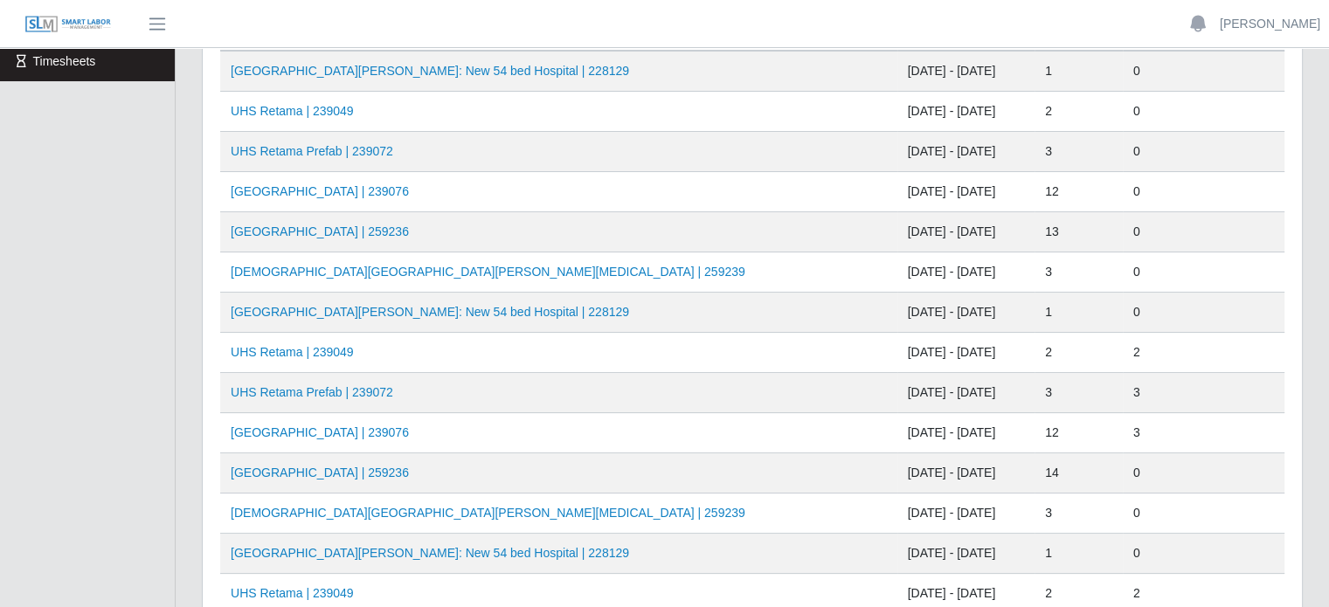
scroll to position [175, 0]
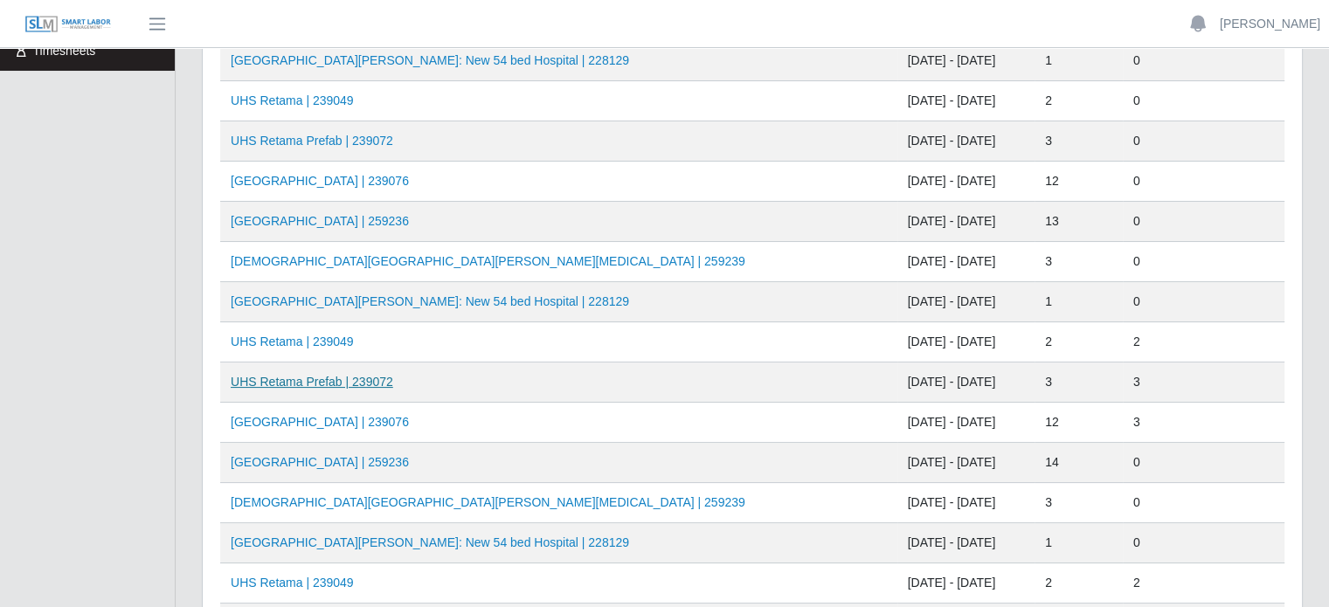
click at [294, 380] on link "UHS Retama Prefab | 239072" at bounding box center [312, 382] width 162 height 14
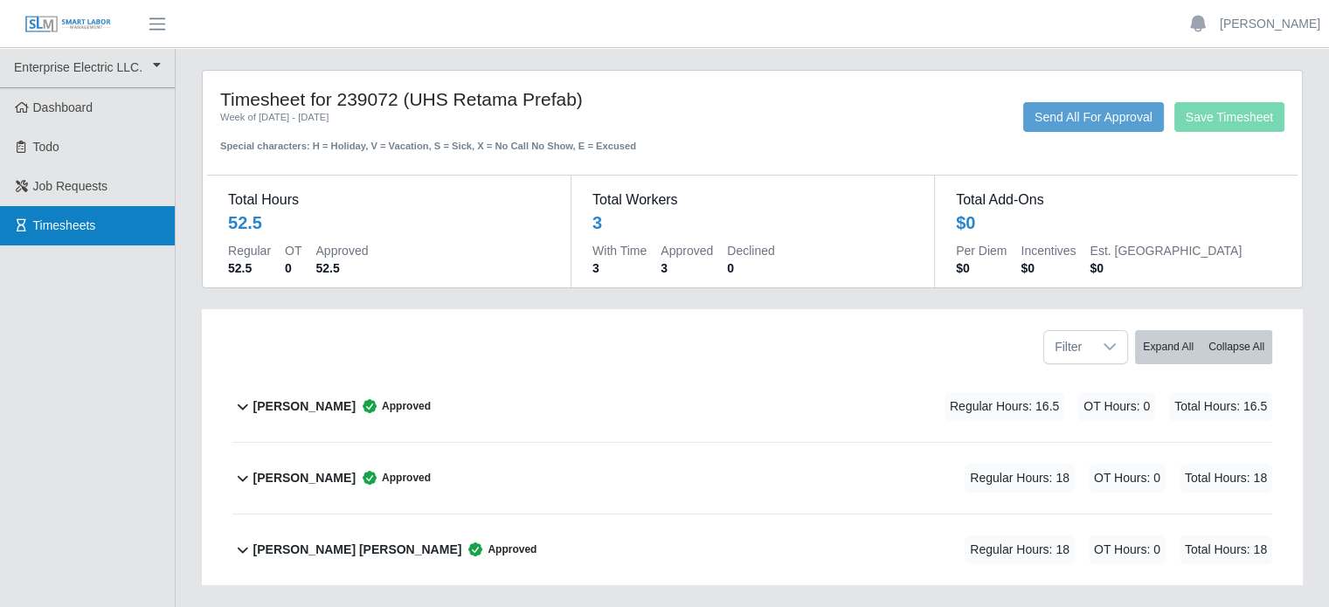
click at [73, 223] on span "Timesheets" at bounding box center [64, 225] width 63 height 14
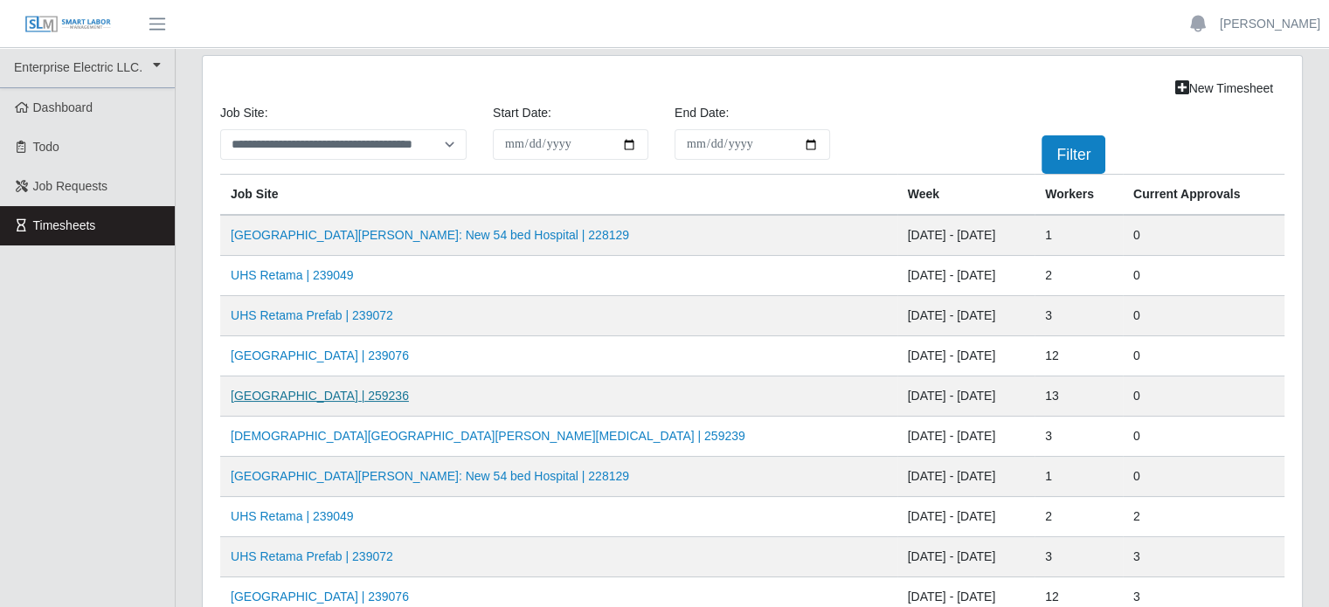
click at [303, 391] on link "[GEOGRAPHIC_DATA] | 259236" at bounding box center [320, 396] width 178 height 14
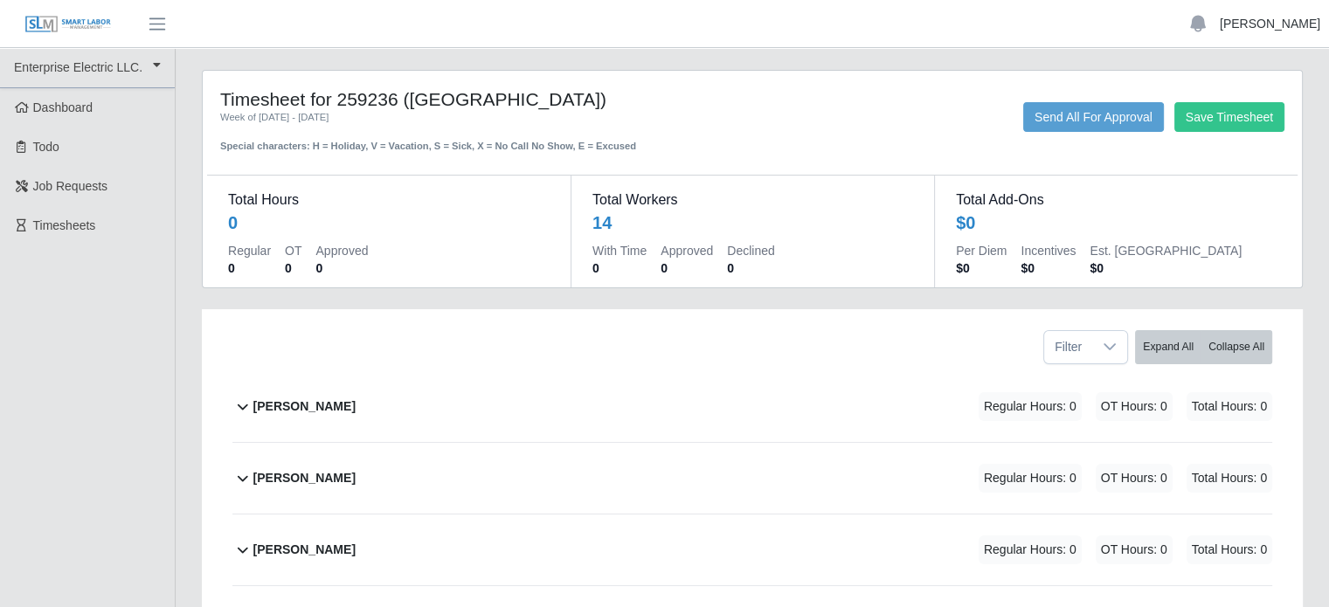
click at [1297, 24] on link "[PERSON_NAME]" at bounding box center [1270, 24] width 100 height 18
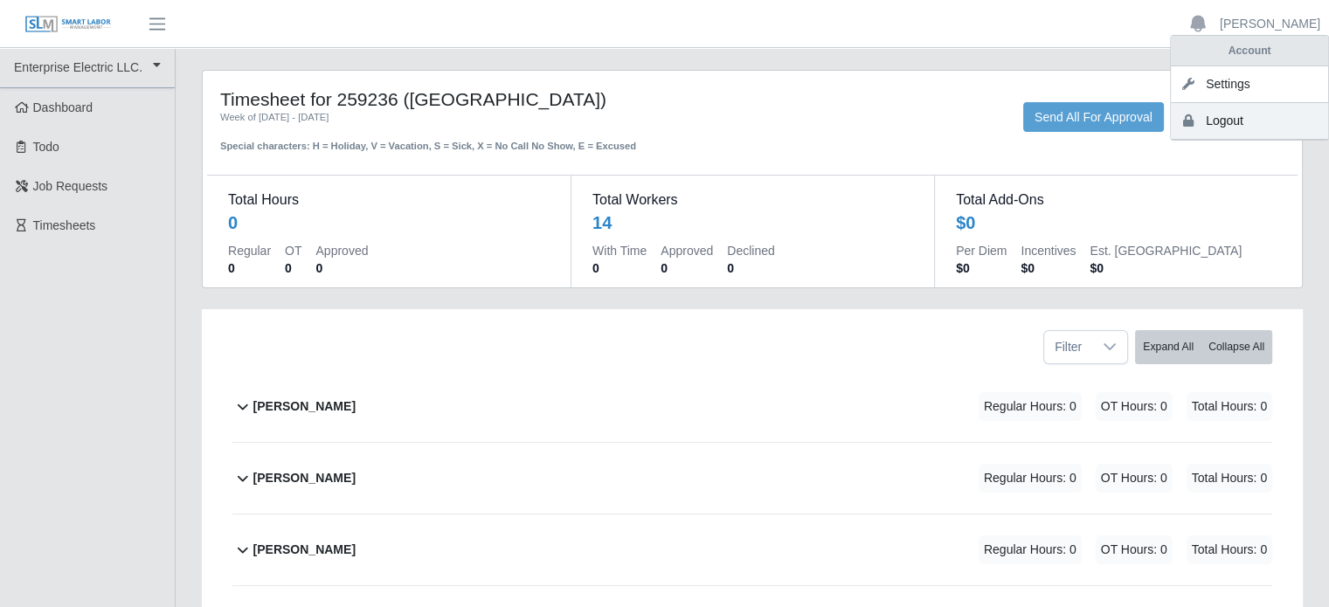
click at [1216, 128] on link "Logout" at bounding box center [1249, 121] width 157 height 37
